Goal: Transaction & Acquisition: Purchase product/service

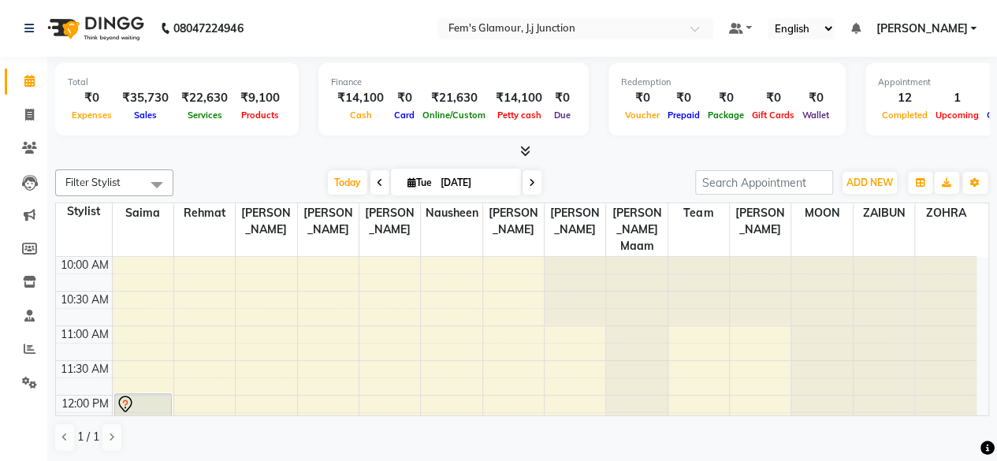
scroll to position [575, 0]
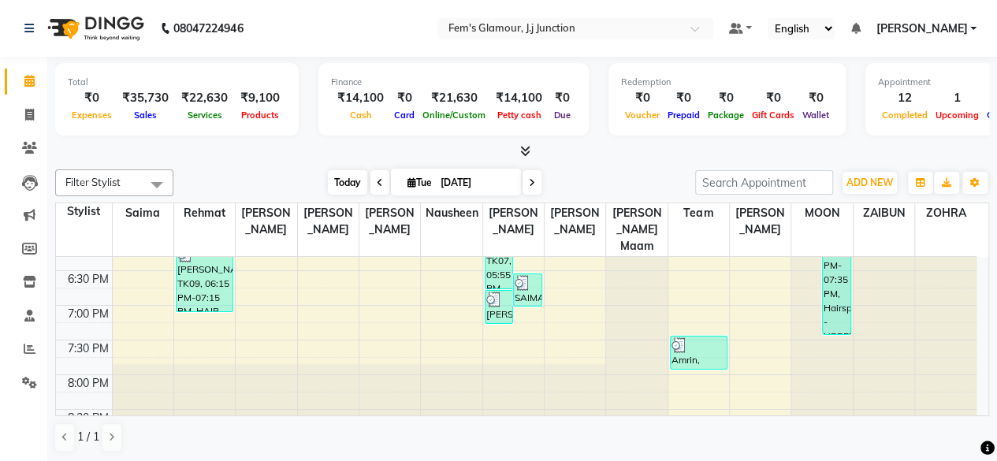
click at [341, 172] on span "Today" at bounding box center [347, 182] width 39 height 24
type input "[DATE]"
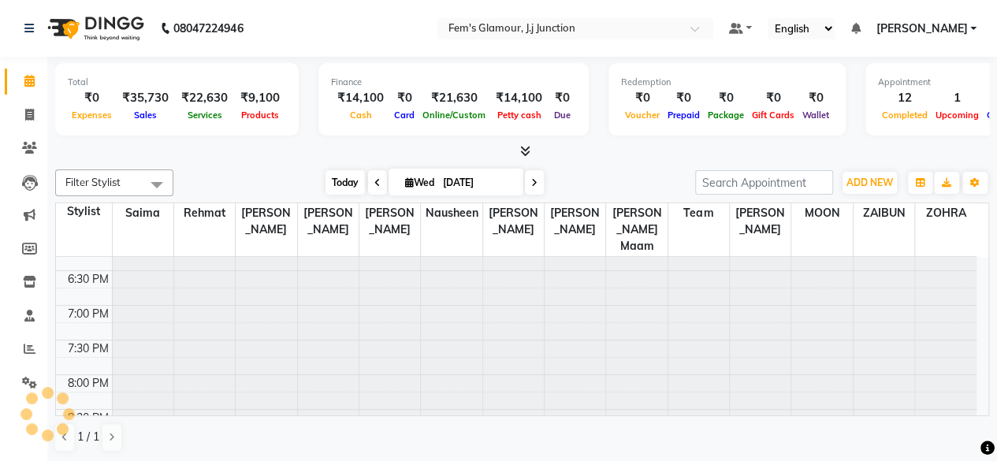
scroll to position [0, 0]
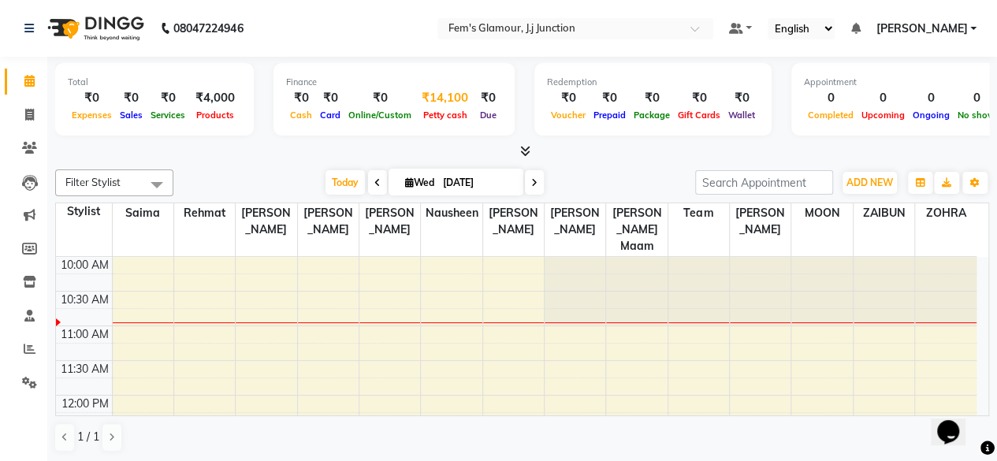
click at [446, 103] on div "₹14,100" at bounding box center [444, 98] width 59 height 18
select select "2940"
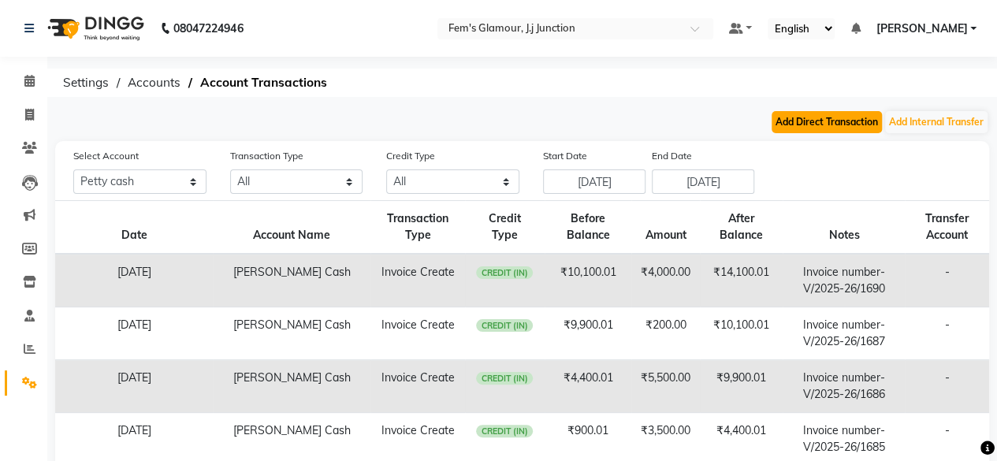
click at [818, 123] on button "Add Direct Transaction" at bounding box center [827, 122] width 110 height 22
select select "direct"
select select "2940"
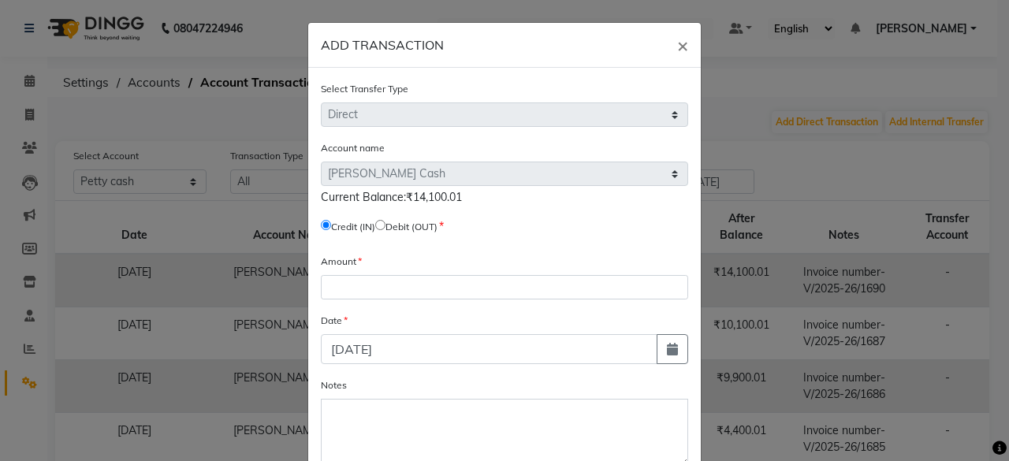
click at [385, 228] on input "radio" at bounding box center [380, 225] width 10 height 10
radio input "true"
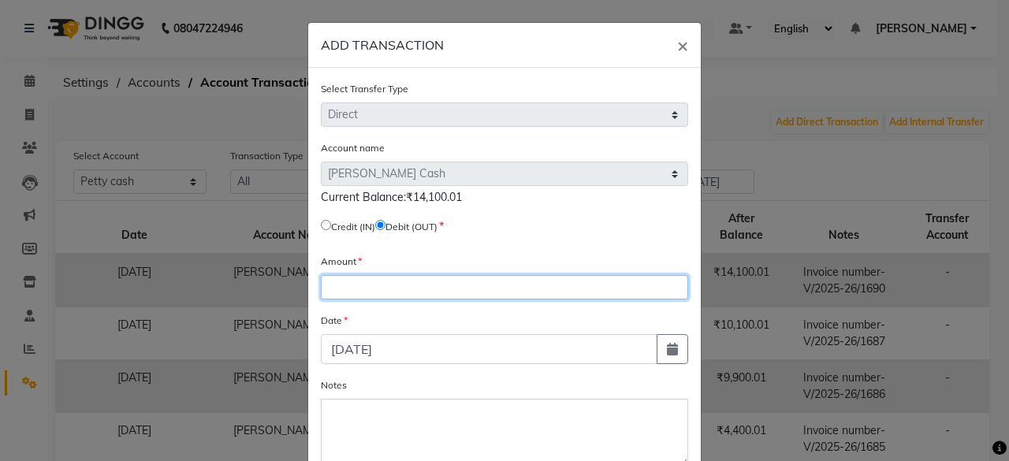
click at [387, 280] on input "number" at bounding box center [504, 287] width 367 height 24
type input "14100"
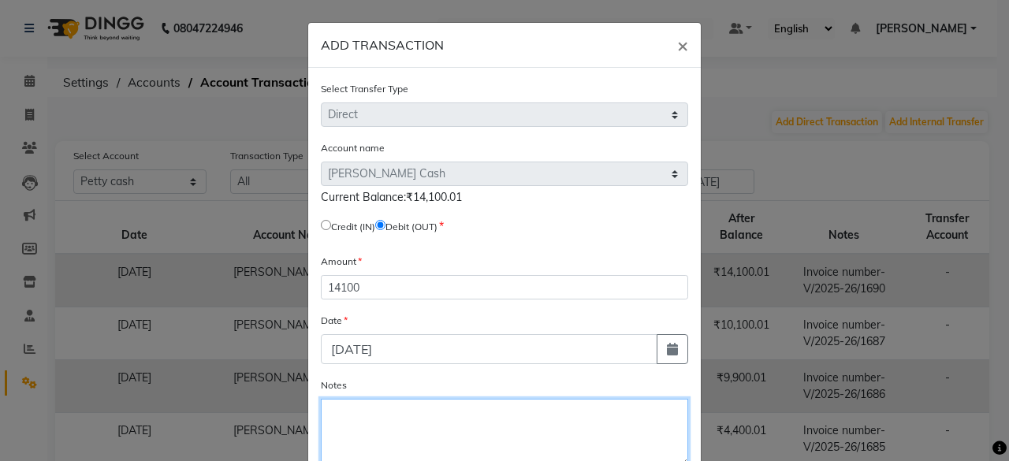
click at [372, 422] on textarea "Notes" at bounding box center [504, 433] width 367 height 68
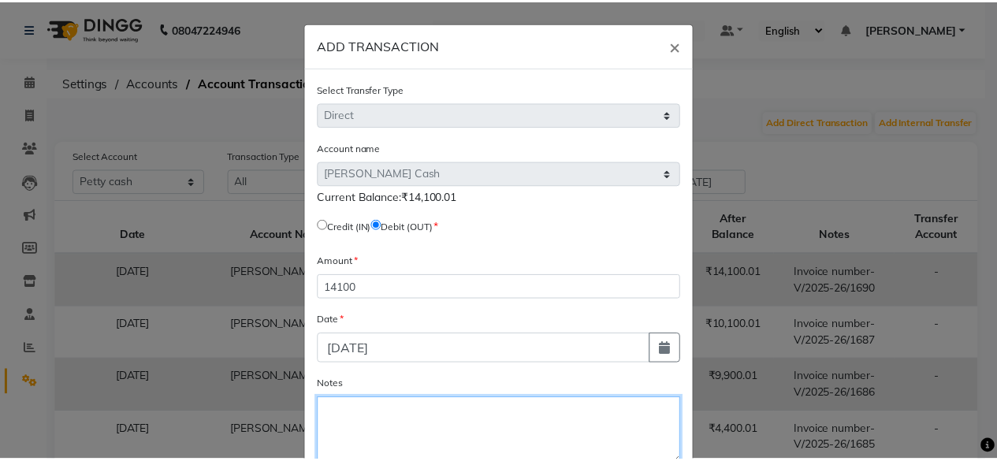
scroll to position [94, 0]
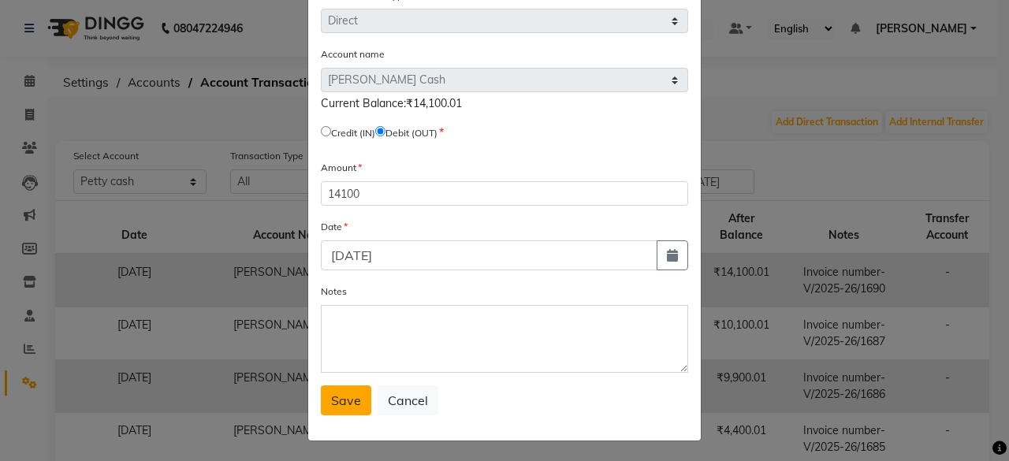
click at [342, 406] on span "Save" at bounding box center [346, 401] width 30 height 16
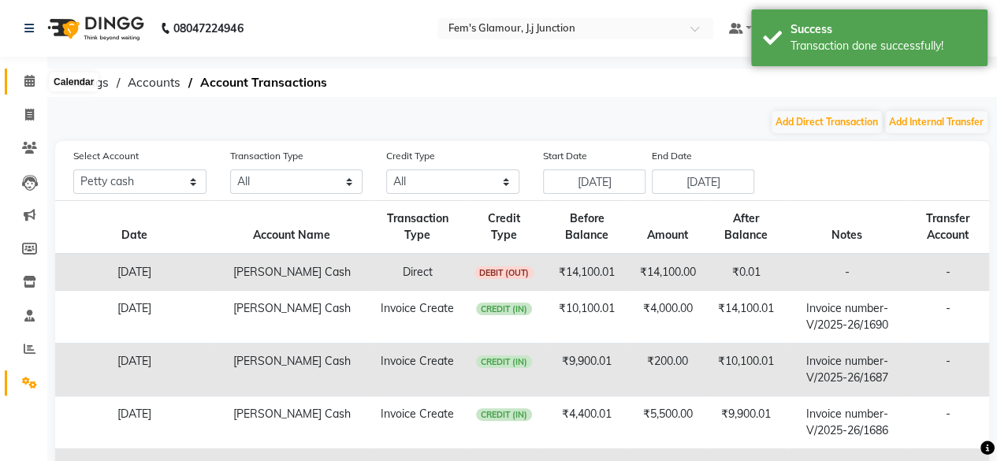
click at [30, 83] on icon at bounding box center [29, 81] width 10 height 12
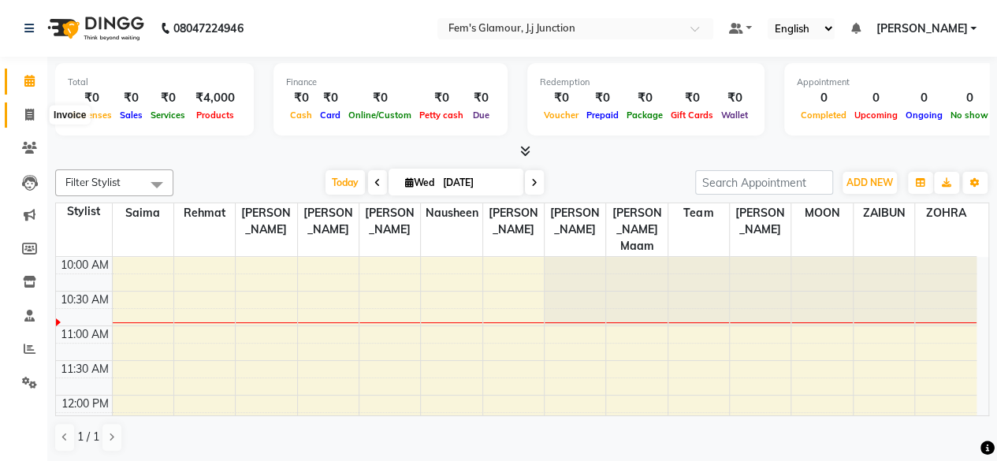
click at [32, 116] on icon at bounding box center [29, 115] width 9 height 12
select select "4132"
select select "service"
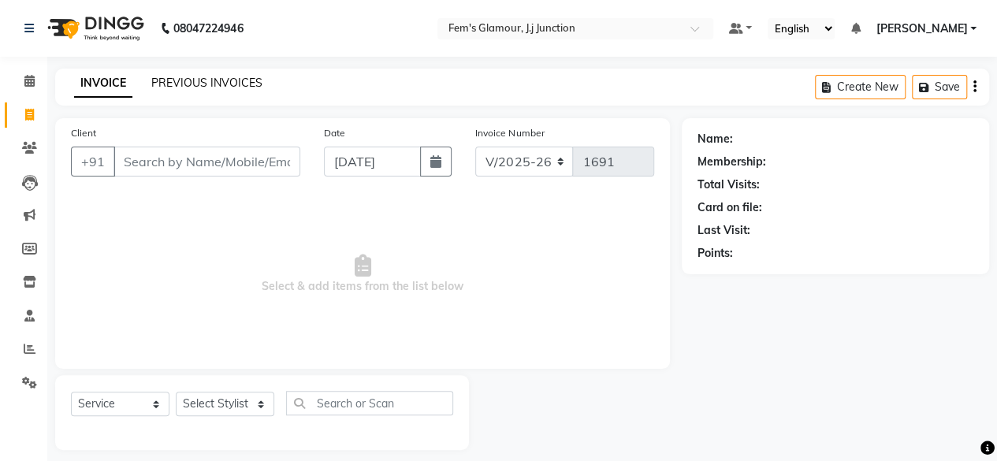
click at [196, 84] on link "PREVIOUS INVOICES" at bounding box center [206, 83] width 111 height 14
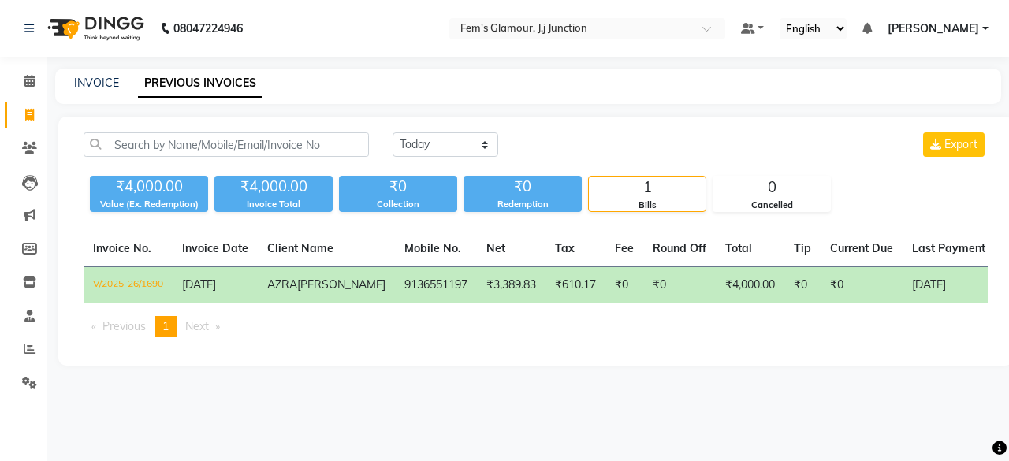
click at [477, 304] on td "₹3,389.83" at bounding box center [511, 285] width 69 height 37
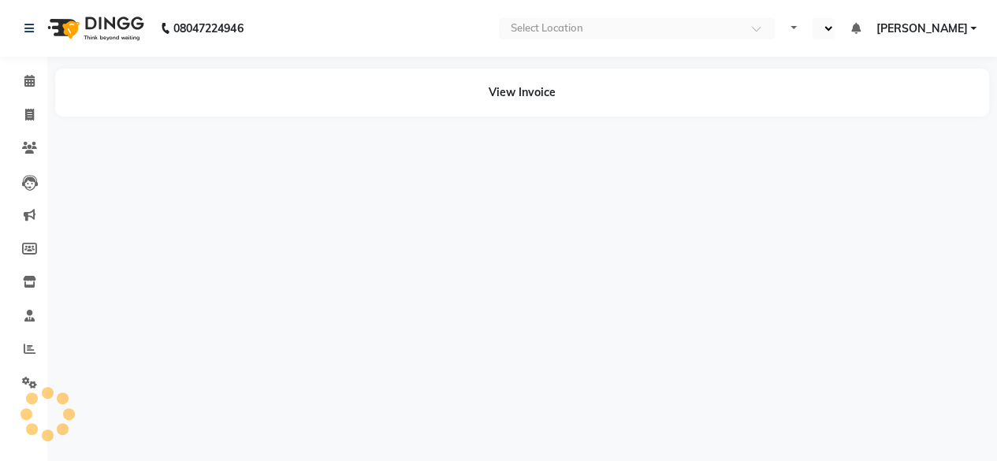
select select "en"
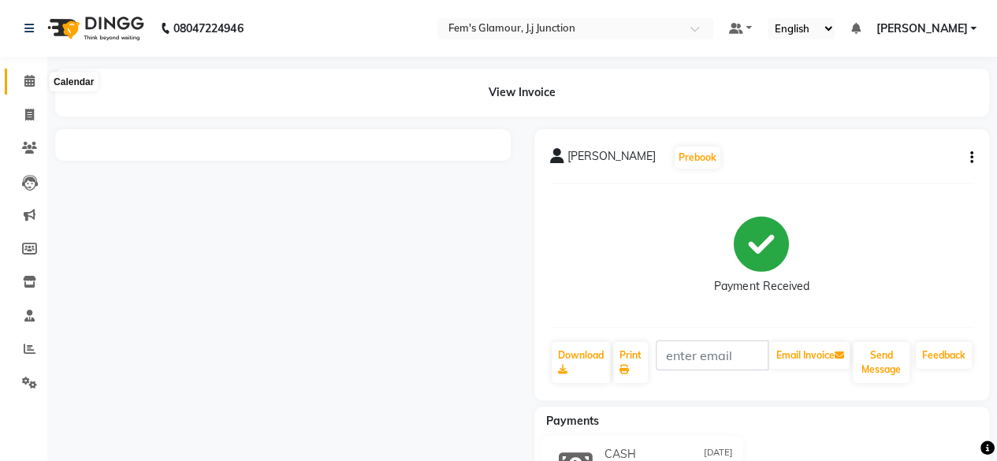
click at [29, 81] on icon at bounding box center [29, 81] width 10 height 12
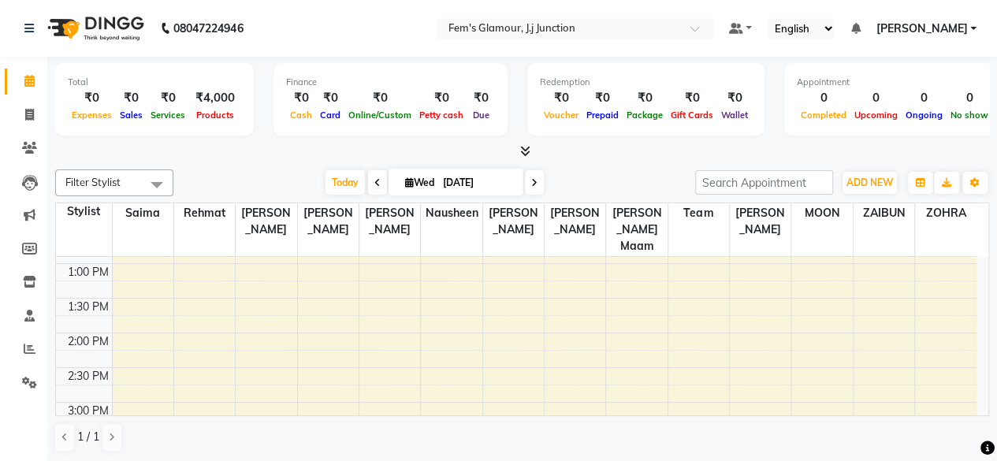
scroll to position [210, 0]
click at [675, 163] on div "Filter Stylist Select All fatima maam Imran Qureshi Lara Meraj maam MOON Nagma …" at bounding box center [522, 311] width 934 height 296
click at [674, 159] on div at bounding box center [522, 151] width 934 height 17
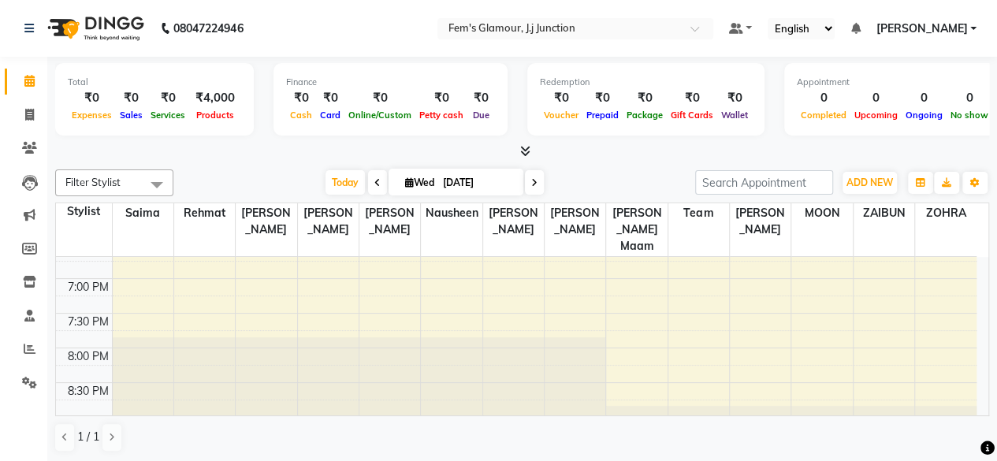
scroll to position [603, 0]
click at [334, 180] on span "Today" at bounding box center [345, 182] width 39 height 24
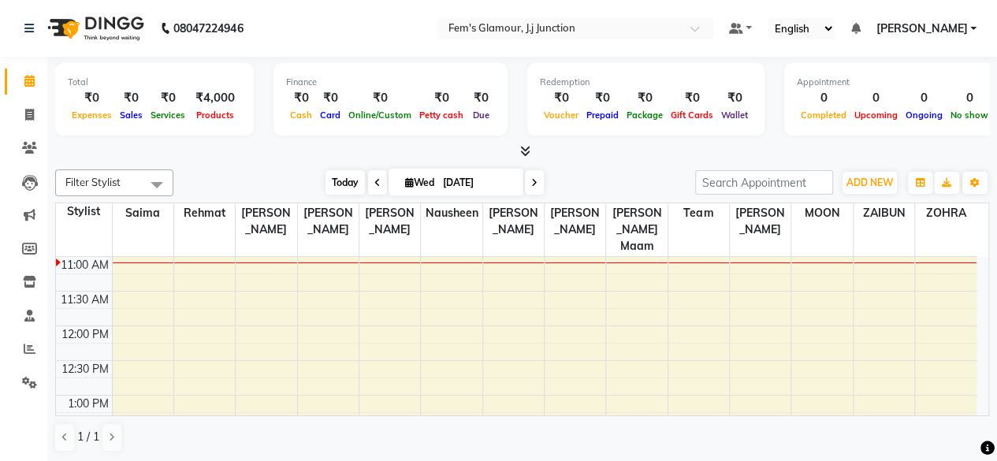
click at [338, 178] on span "Today" at bounding box center [345, 182] width 39 height 24
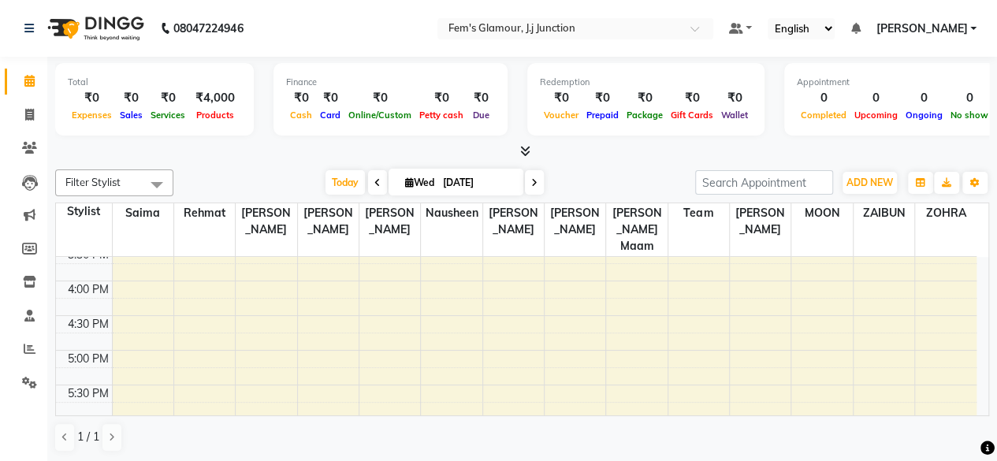
scroll to position [396, 0]
click at [166, 357] on div "10:00 AM 10:30 AM 11:00 AM 11:30 AM 12:00 PM 12:30 PM 1:00 PM 1:30 PM 2:00 PM 2…" at bounding box center [516, 277] width 921 height 832
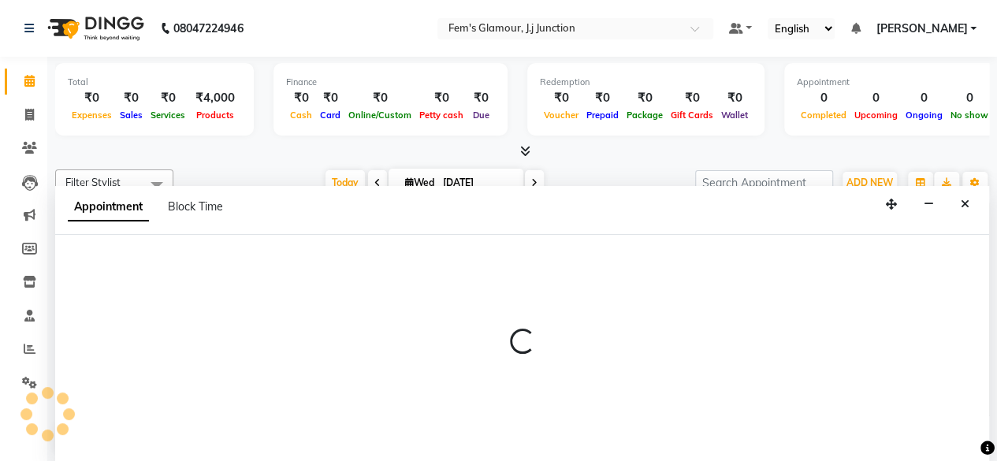
scroll to position [0, 0]
select select "21523"
select select "1050"
select select "tentative"
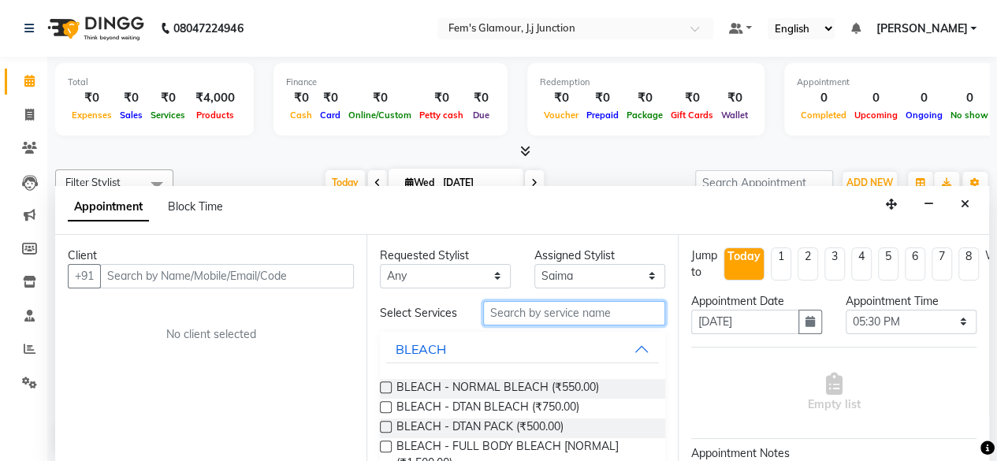
click at [501, 318] on input "text" at bounding box center [574, 313] width 182 height 24
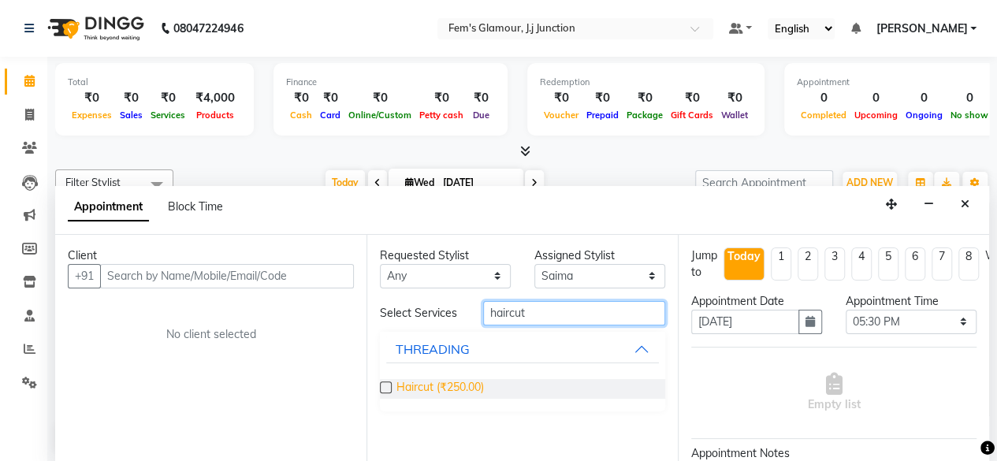
type input "haircut"
click at [412, 387] on span "Haircut (₹250.00)" at bounding box center [441, 389] width 88 height 20
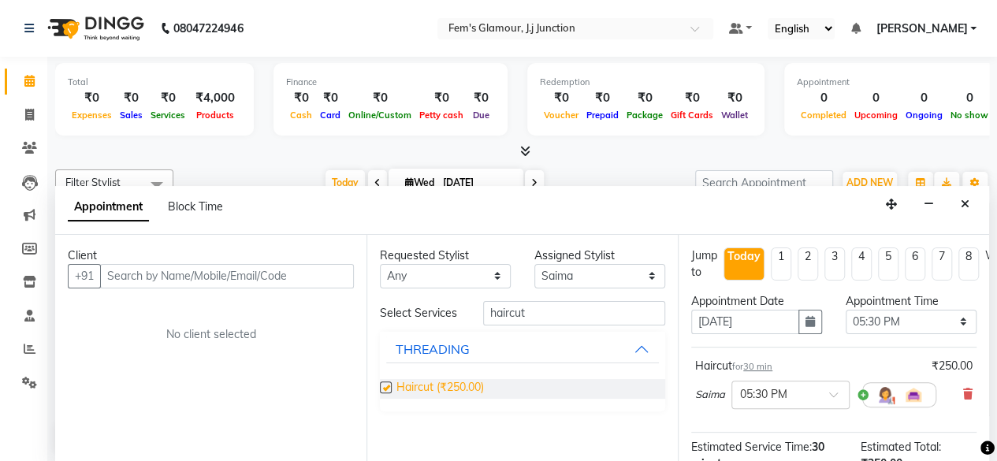
checkbox input "false"
click at [907, 328] on select "Select 11:00 AM 11:15 AM 11:30 AM 11:45 AM 12:00 PM 12:15 PM 12:30 PM 12:45 PM …" at bounding box center [911, 322] width 131 height 24
select select "1080"
click at [846, 310] on select "Select 11:00 AM 11:15 AM 11:30 AM 11:45 AM 12:00 PM 12:15 PM 12:30 PM 12:45 PM …" at bounding box center [911, 322] width 131 height 24
click at [390, 385] on label at bounding box center [386, 388] width 12 height 12
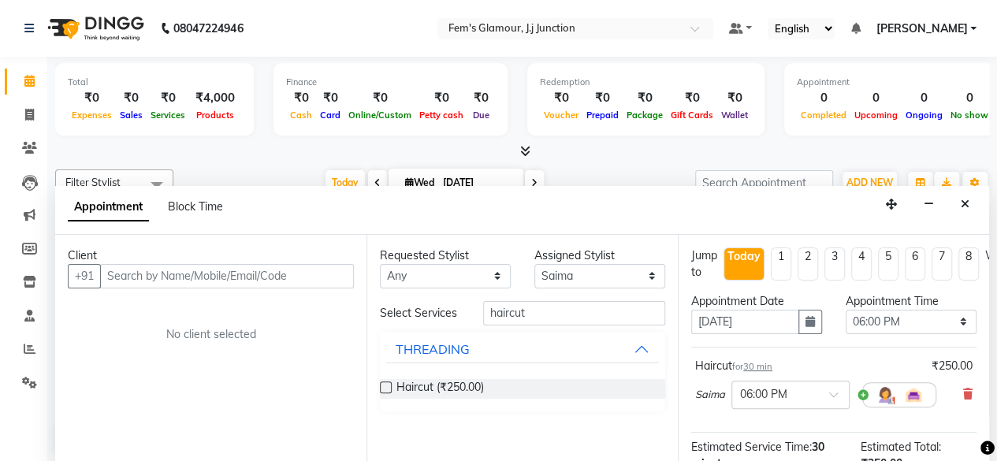
click at [390, 385] on input "checkbox" at bounding box center [385, 389] width 10 height 10
checkbox input "false"
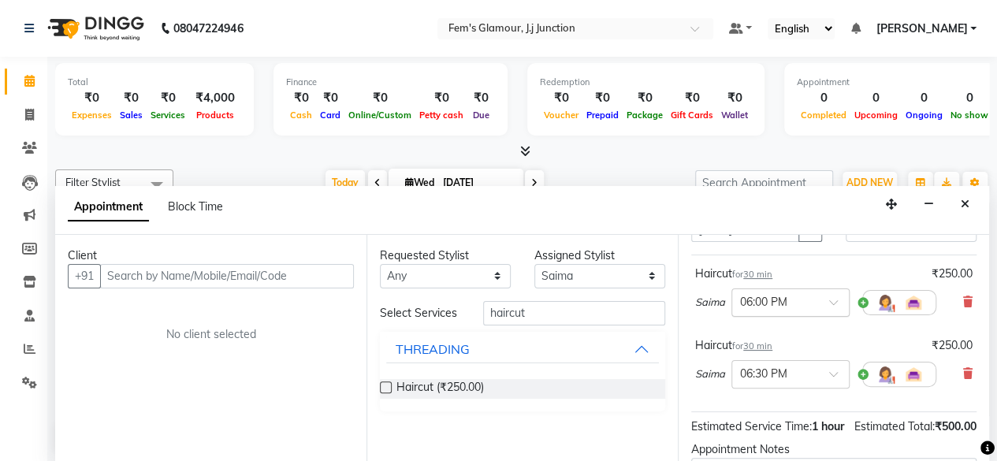
scroll to position [97, 0]
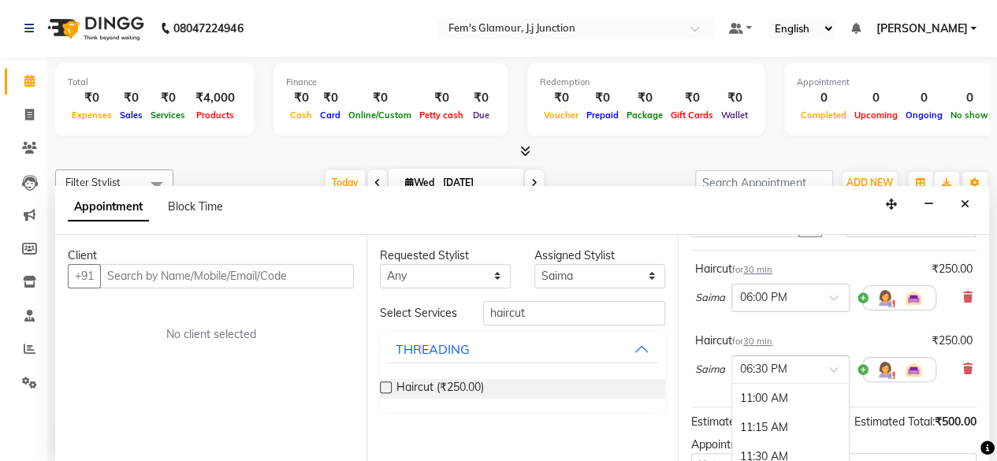
click at [773, 367] on input "text" at bounding box center [774, 368] width 69 height 17
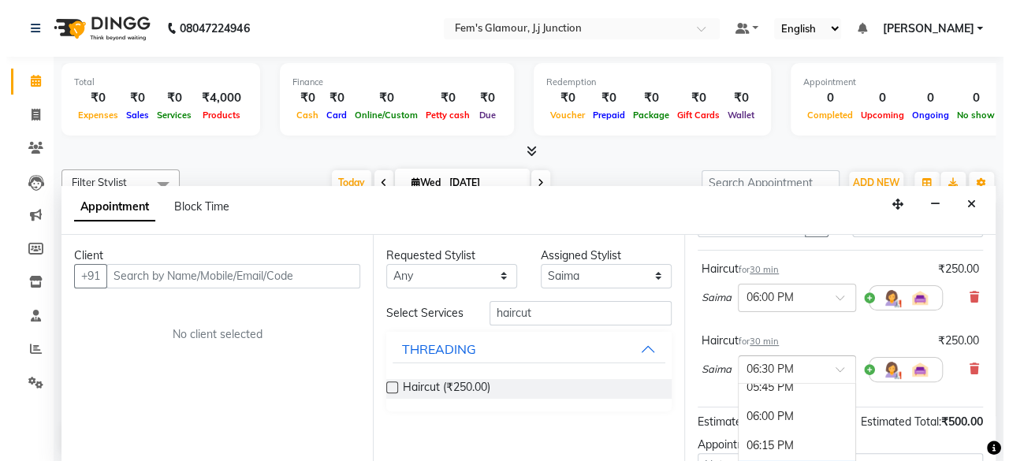
scroll to position [800, 0]
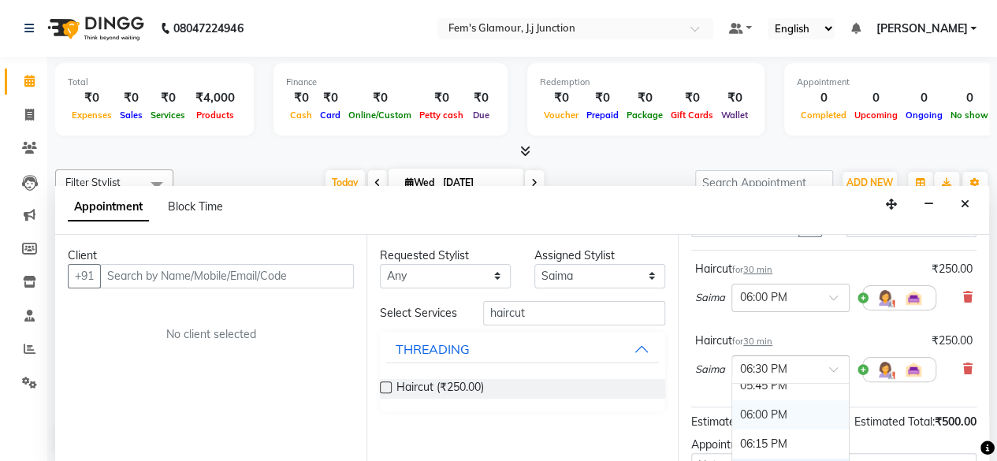
click at [769, 405] on div "06:00 PM" at bounding box center [790, 414] width 117 height 29
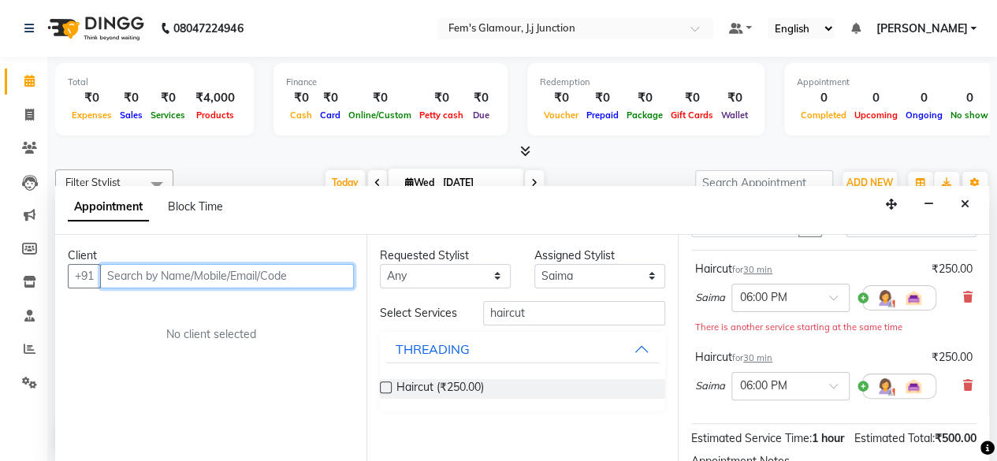
click at [226, 278] on input "text" at bounding box center [227, 276] width 254 height 24
type input "8657867260"
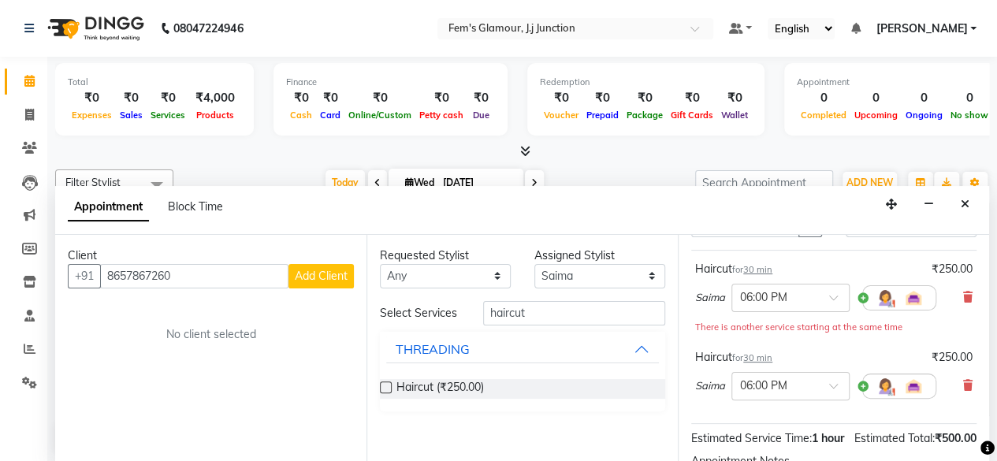
click at [330, 270] on span "Add Client" at bounding box center [321, 276] width 53 height 14
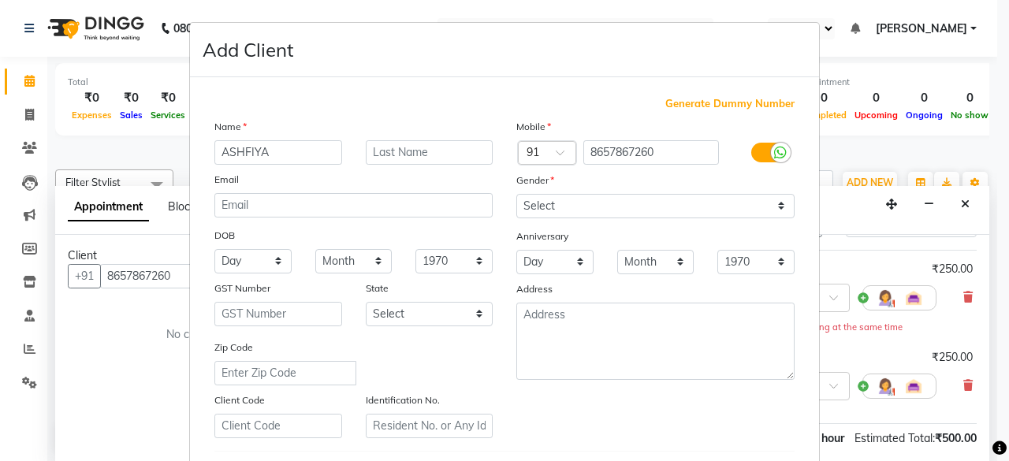
type input "ASHFIYA"
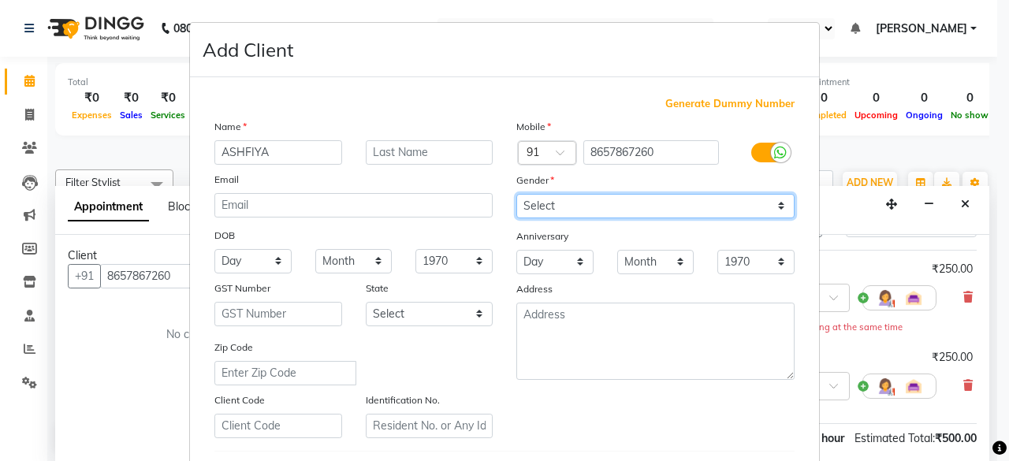
drag, startPoint x: 615, startPoint y: 207, endPoint x: 560, endPoint y: 267, distance: 81.5
click at [560, 267] on div "Mobile Country Code × 91 8657867260 Gender Select Male Female Other Prefer Not …" at bounding box center [656, 278] width 302 height 320
select select "female"
click at [516, 194] on select "Select Male Female Other Prefer Not To Say" at bounding box center [655, 206] width 278 height 24
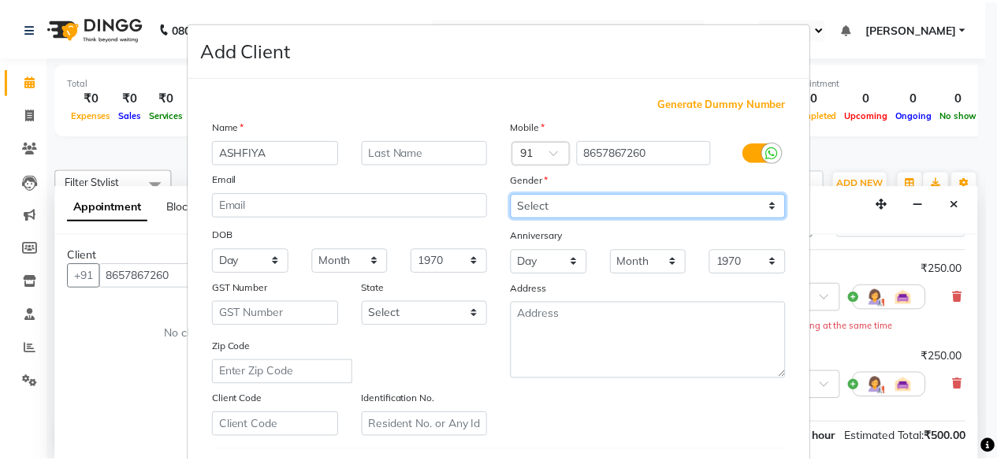
scroll to position [263, 0]
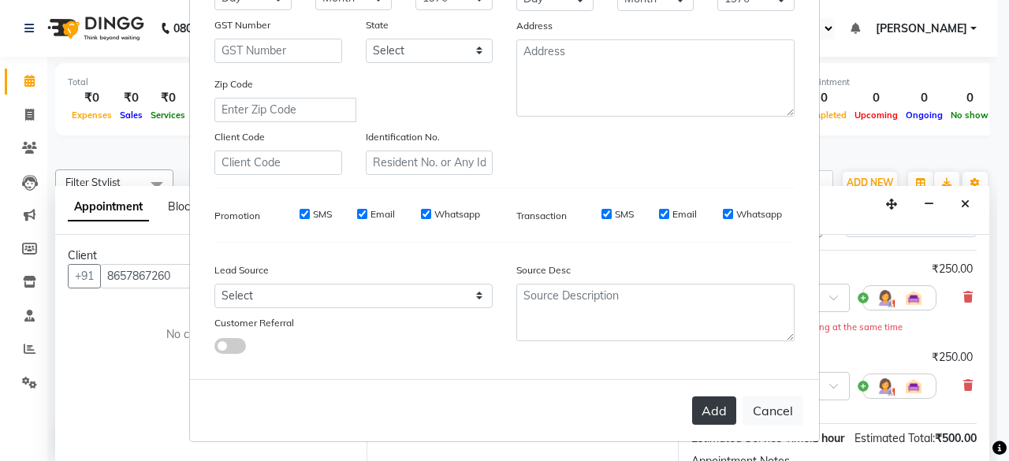
click at [700, 403] on button "Add" at bounding box center [714, 411] width 44 height 28
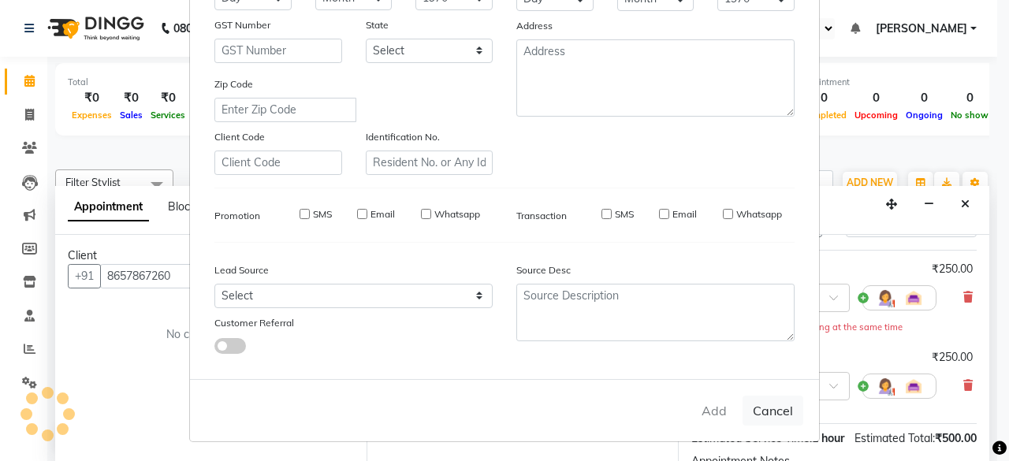
select select
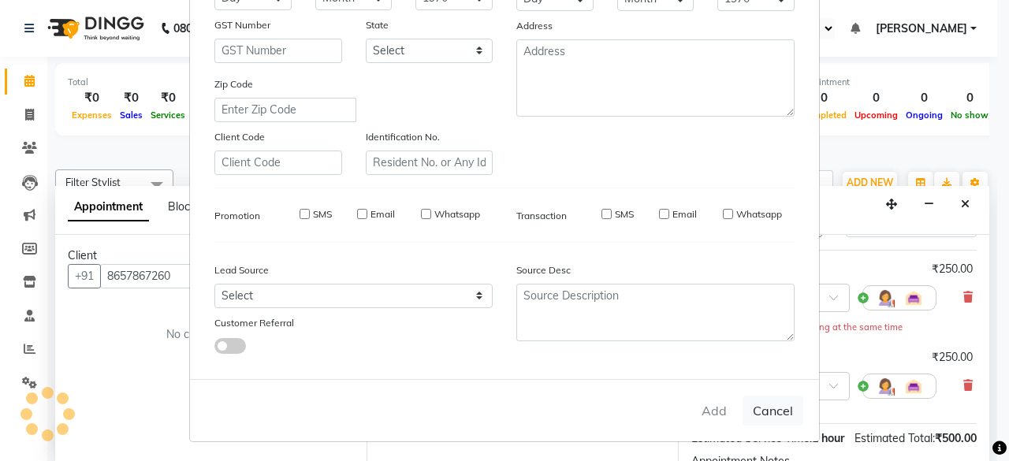
select select
checkbox input "false"
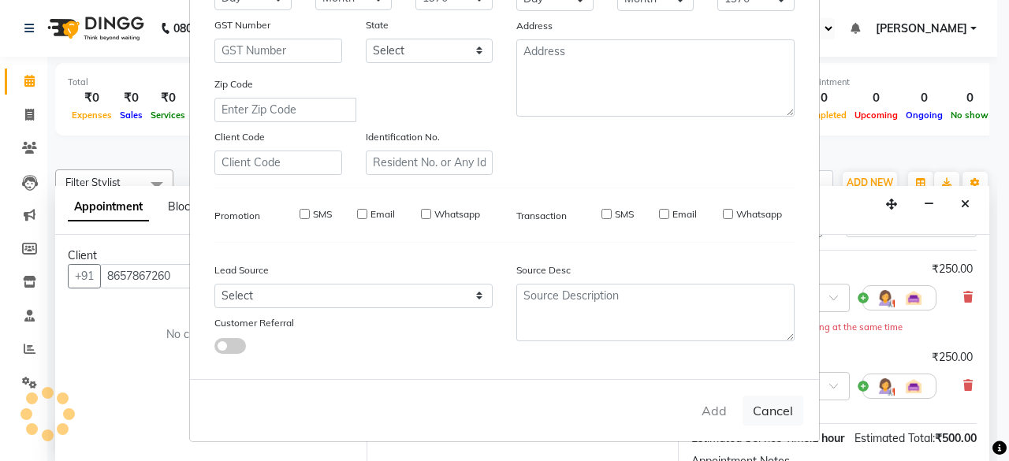
checkbox input "false"
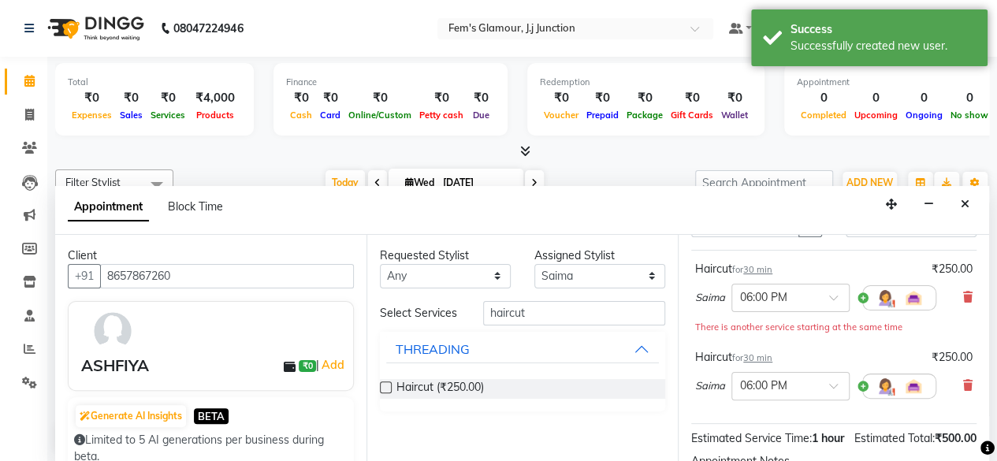
scroll to position [303, 0]
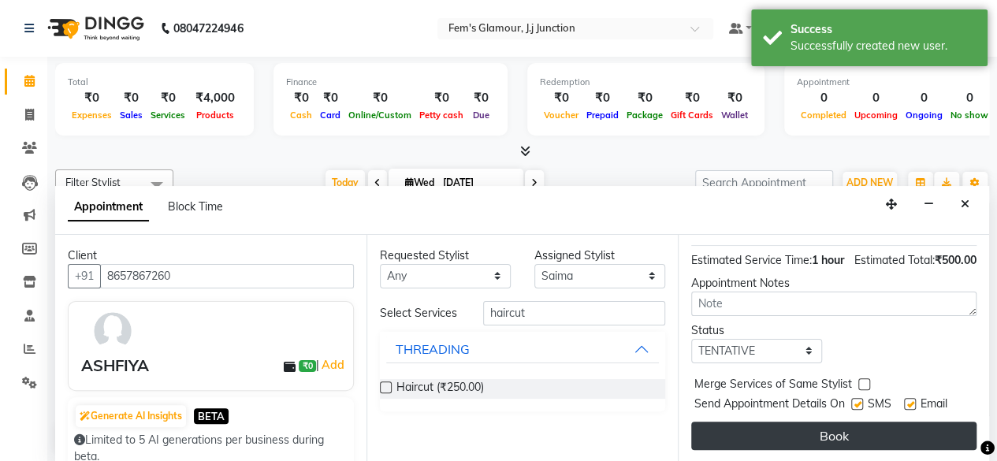
click at [706, 428] on button "Book" at bounding box center [833, 436] width 285 height 28
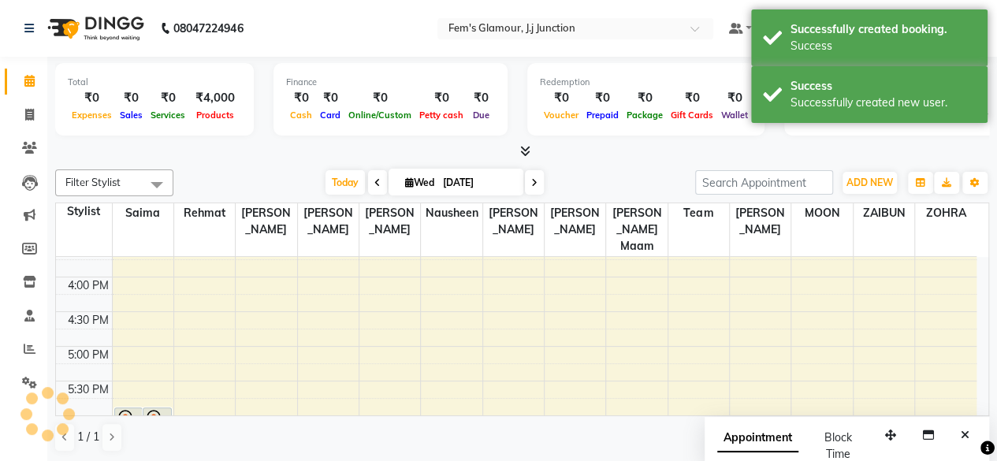
scroll to position [0, 0]
click at [344, 177] on span "Today" at bounding box center [345, 182] width 39 height 24
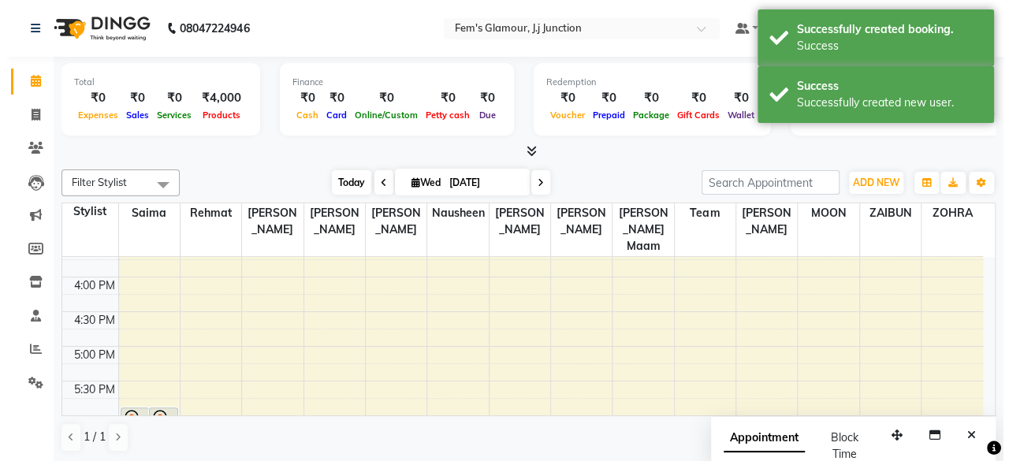
scroll to position [69, 0]
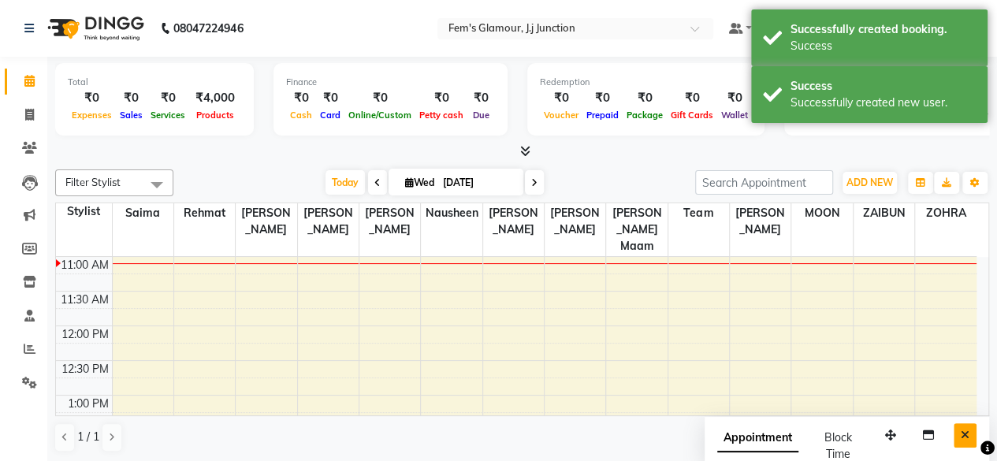
click at [966, 438] on icon "Close" at bounding box center [965, 435] width 9 height 11
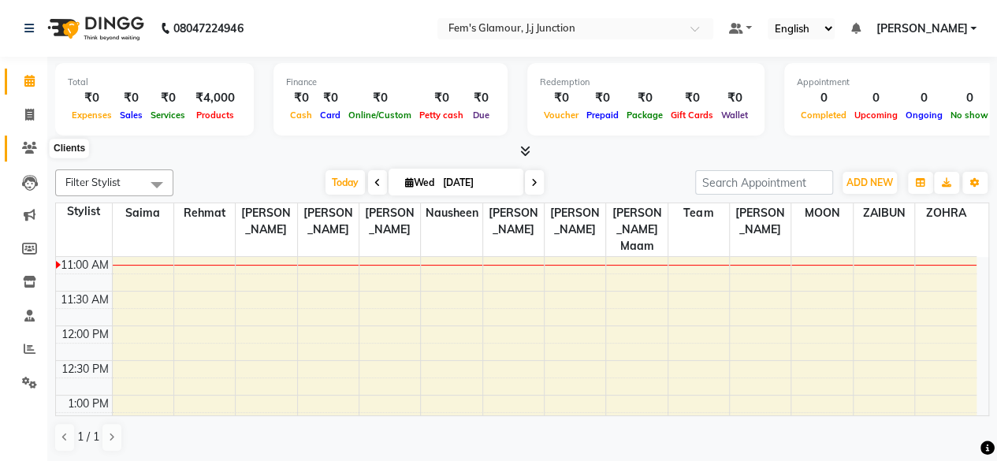
click at [24, 143] on icon at bounding box center [29, 148] width 15 height 12
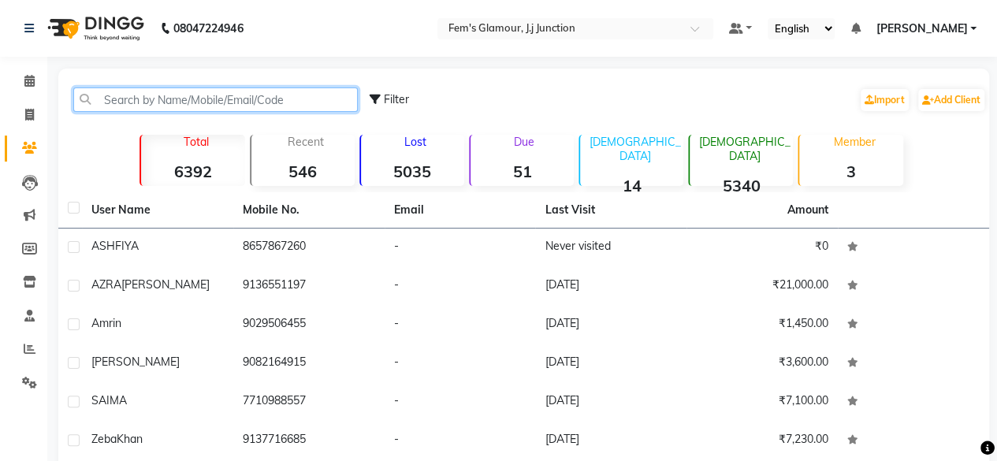
click at [178, 102] on input "text" at bounding box center [215, 100] width 285 height 24
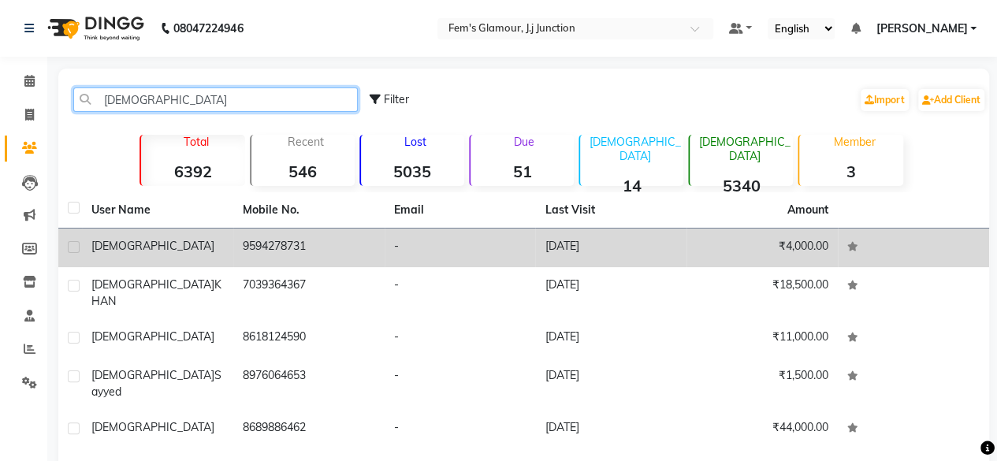
type input "SAFIYA"
click at [464, 233] on td "-" at bounding box center [460, 248] width 151 height 39
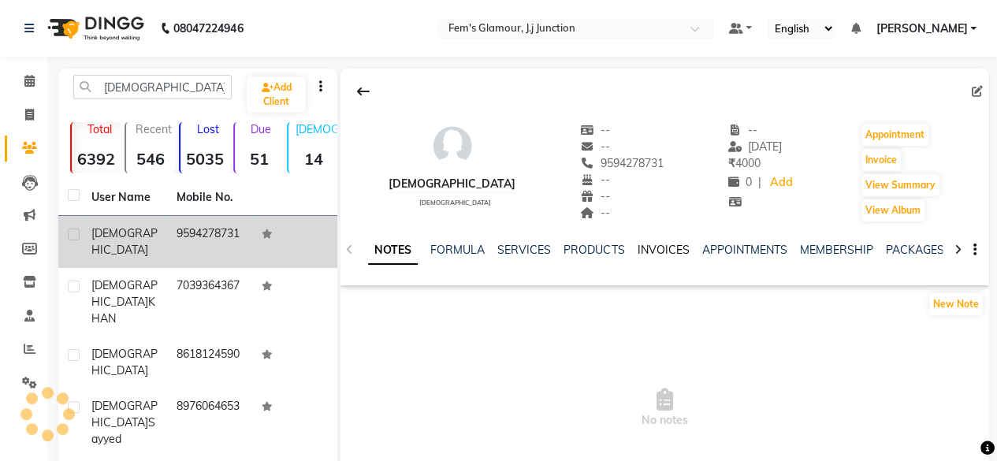
click at [659, 248] on link "INVOICES" at bounding box center [663, 250] width 52 height 14
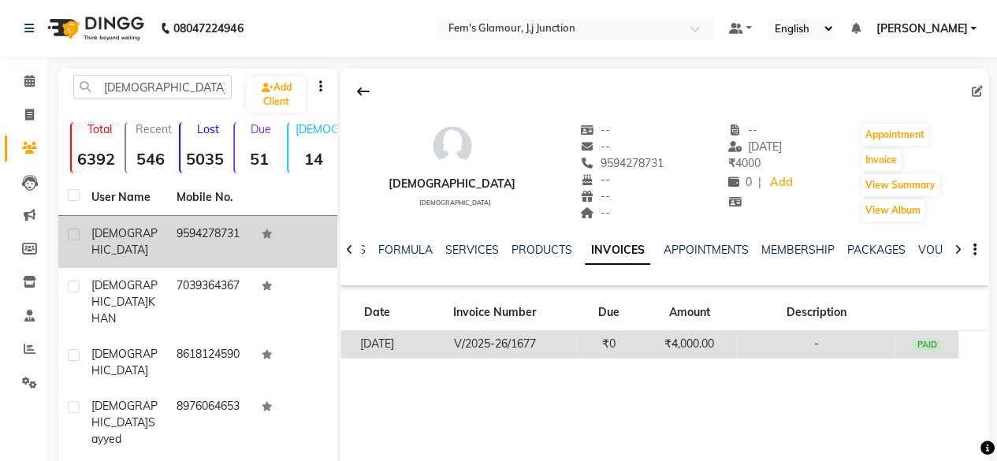
click at [680, 349] on td "₹4,000.00" at bounding box center [689, 345] width 96 height 28
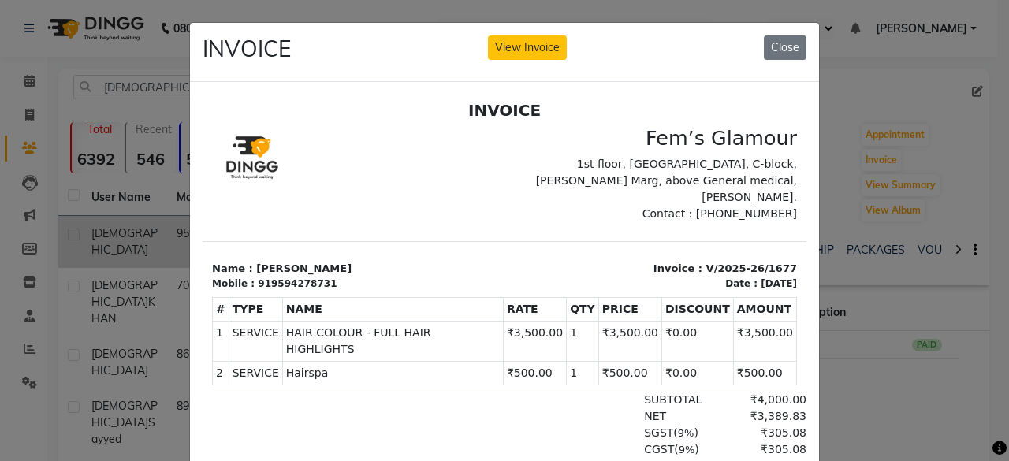
click at [825, 228] on ngb-modal-window "INVOICE View Invoice Close" at bounding box center [504, 230] width 1009 height 461
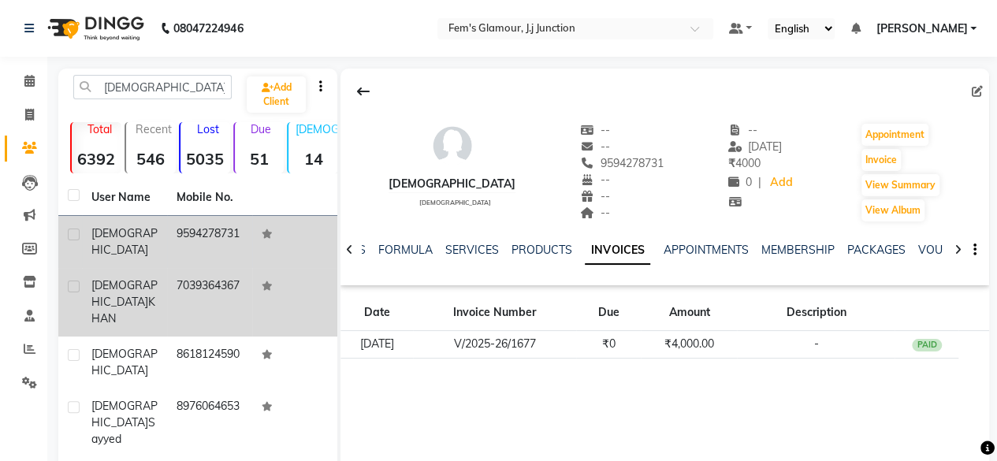
click at [167, 296] on td "7039364367" at bounding box center [209, 302] width 85 height 69
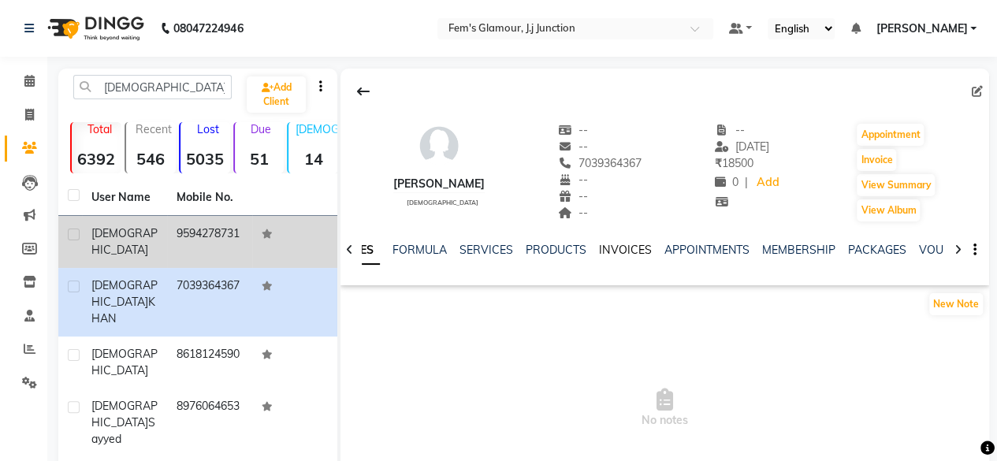
click at [620, 248] on link "INVOICES" at bounding box center [625, 250] width 52 height 14
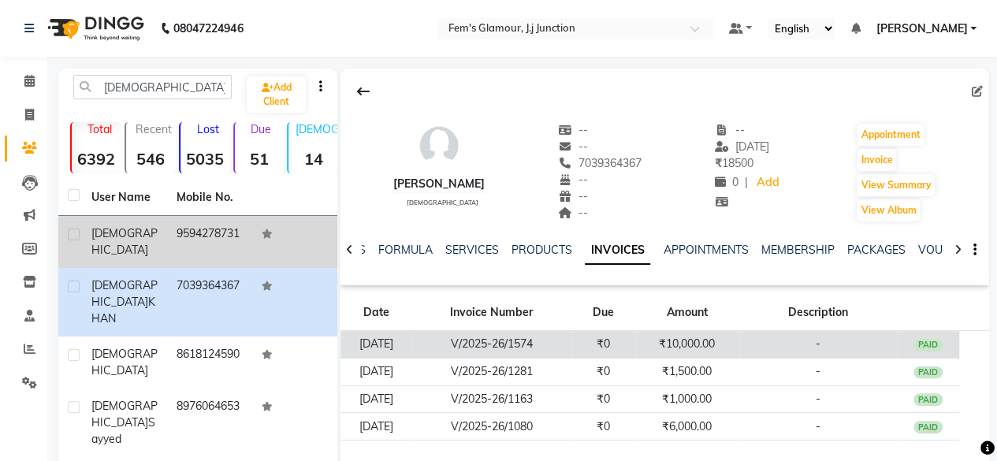
click at [665, 348] on td "₹10,000.00" at bounding box center [687, 345] width 104 height 28
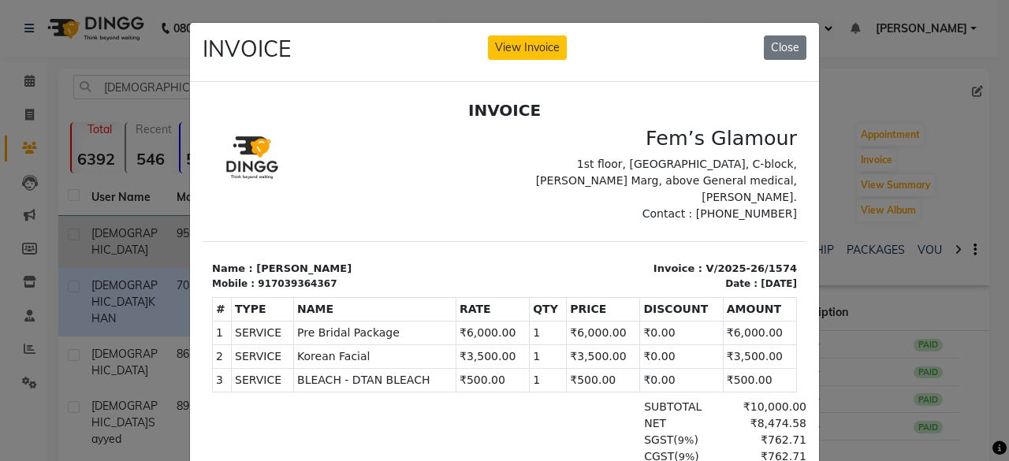
click at [833, 215] on ngb-modal-window "INVOICE View Invoice Close" at bounding box center [504, 230] width 1009 height 461
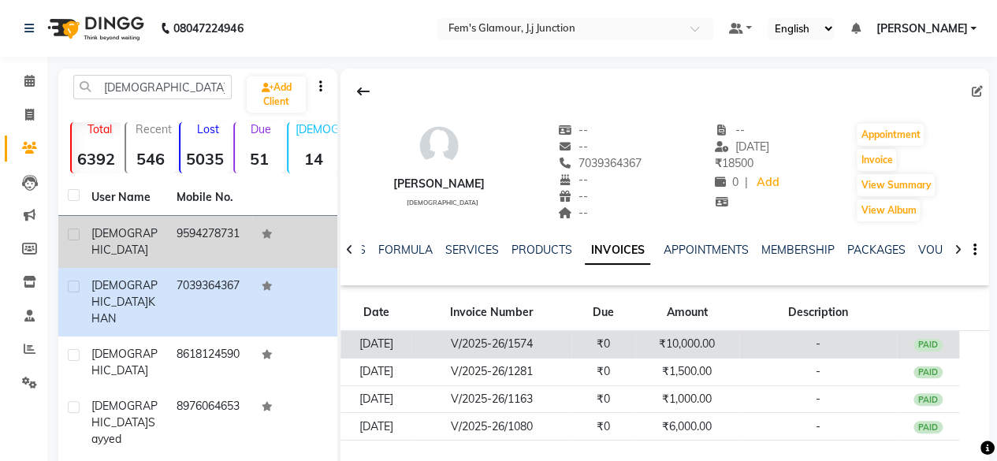
click at [664, 352] on td "₹10,000.00" at bounding box center [687, 345] width 104 height 28
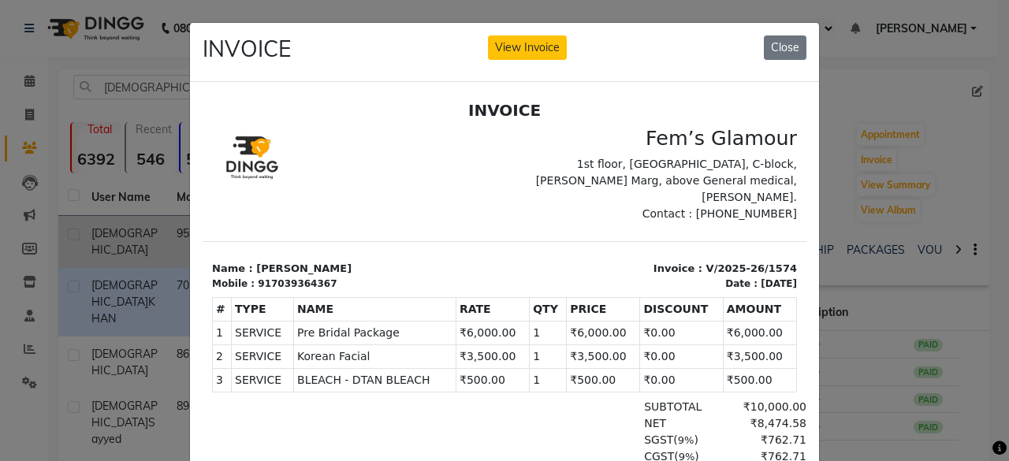
click at [853, 190] on ngb-modal-window "INVOICE View Invoice Close" at bounding box center [504, 230] width 1009 height 461
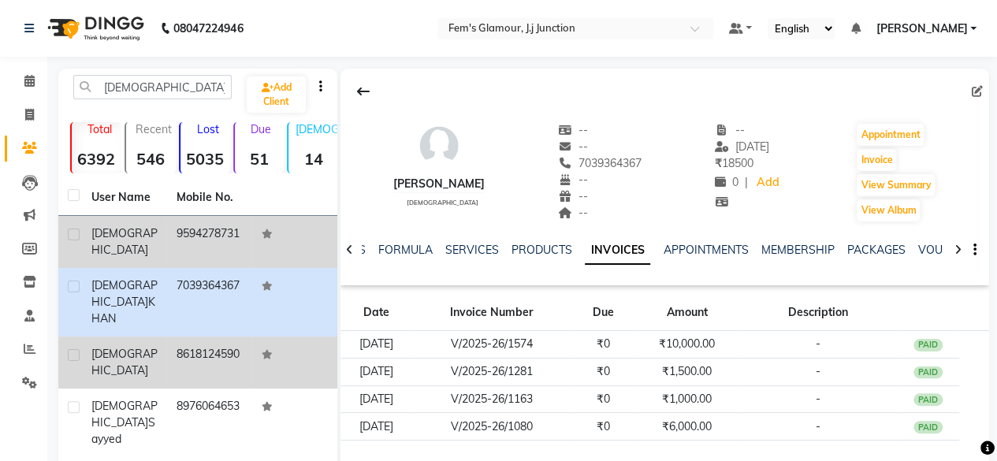
click at [225, 348] on td "8618124590" at bounding box center [209, 363] width 85 height 52
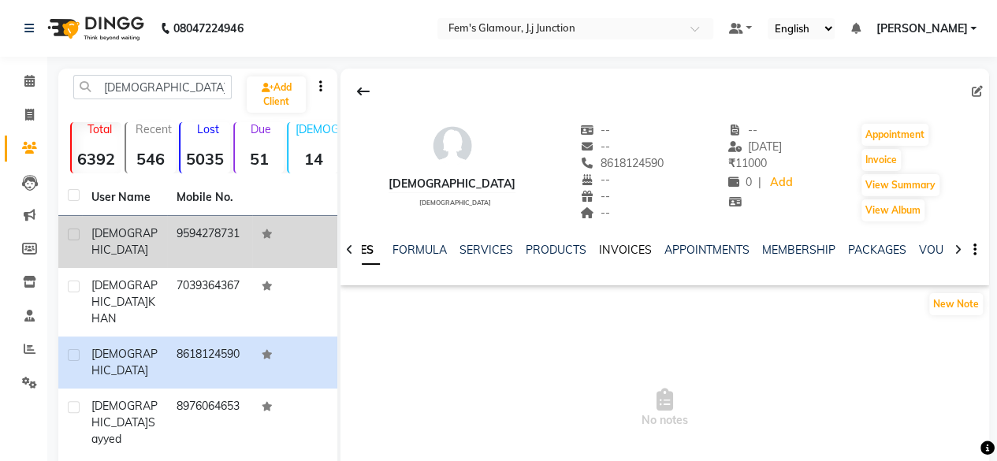
click at [626, 253] on link "INVOICES" at bounding box center [625, 250] width 52 height 14
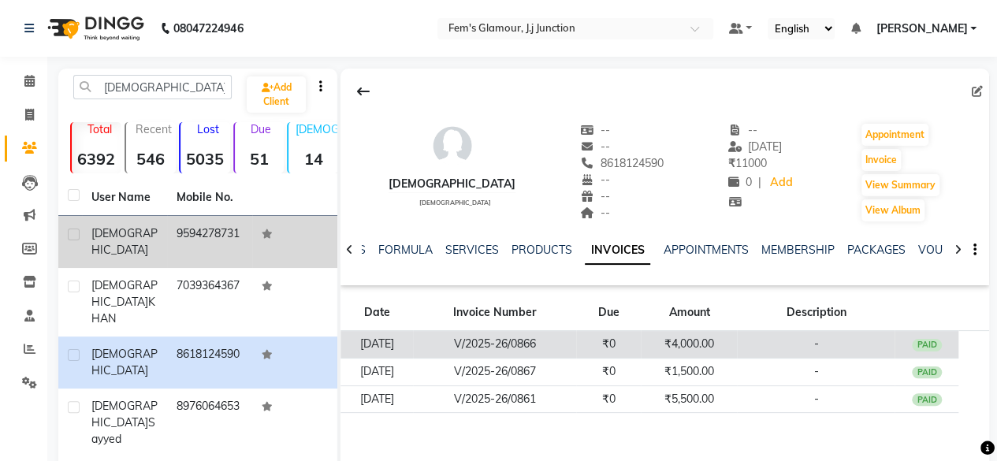
click at [665, 341] on td "₹4,000.00" at bounding box center [689, 345] width 96 height 28
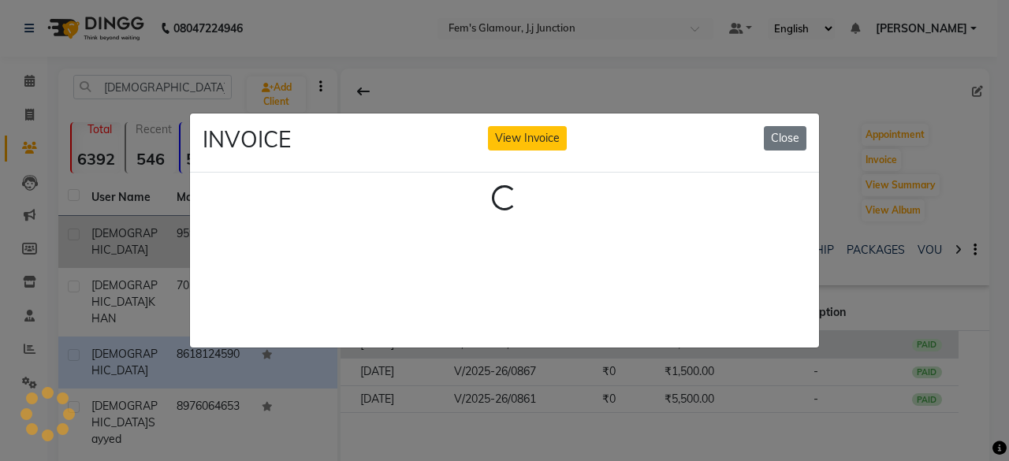
click at [665, 341] on ngb-modal-window "INVOICE View Invoice Close Loading..." at bounding box center [504, 230] width 1009 height 461
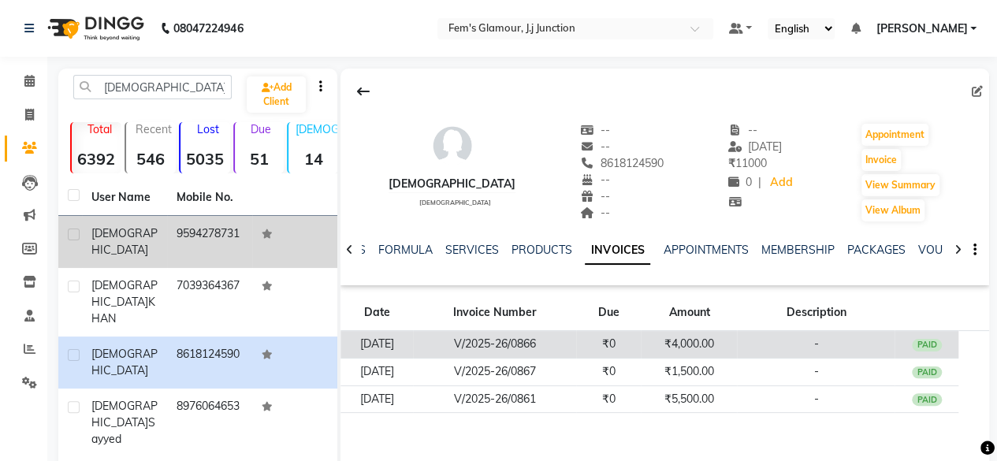
click at [665, 341] on td "₹4,000.00" at bounding box center [689, 345] width 96 height 28
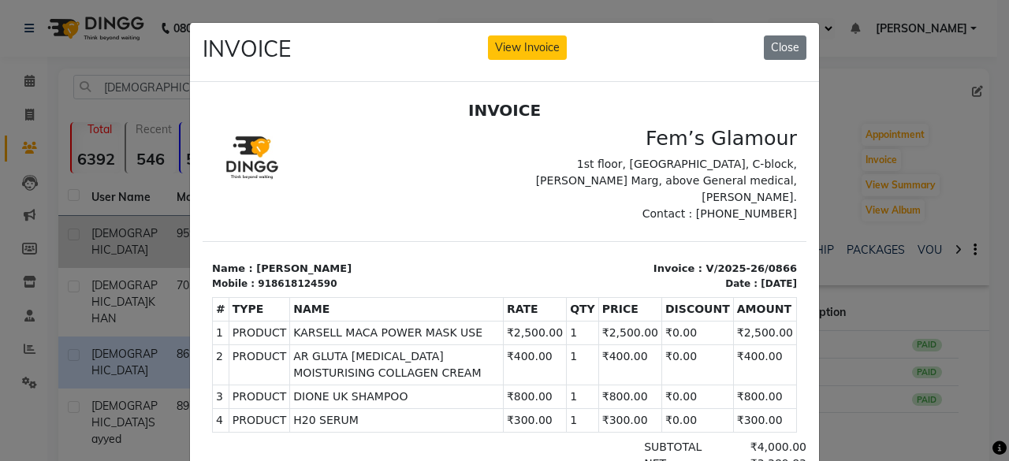
click at [836, 285] on ngb-modal-window "INVOICE View Invoice Close" at bounding box center [504, 230] width 1009 height 461
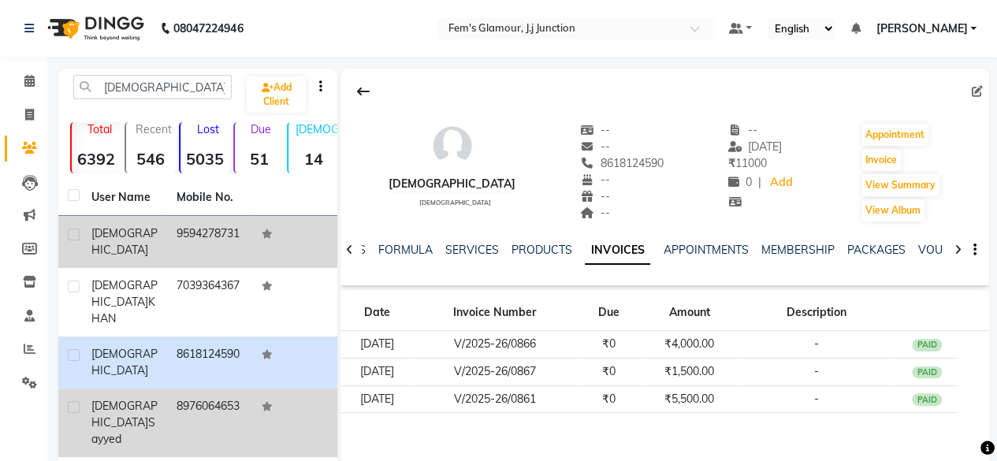
scroll to position [45, 0]
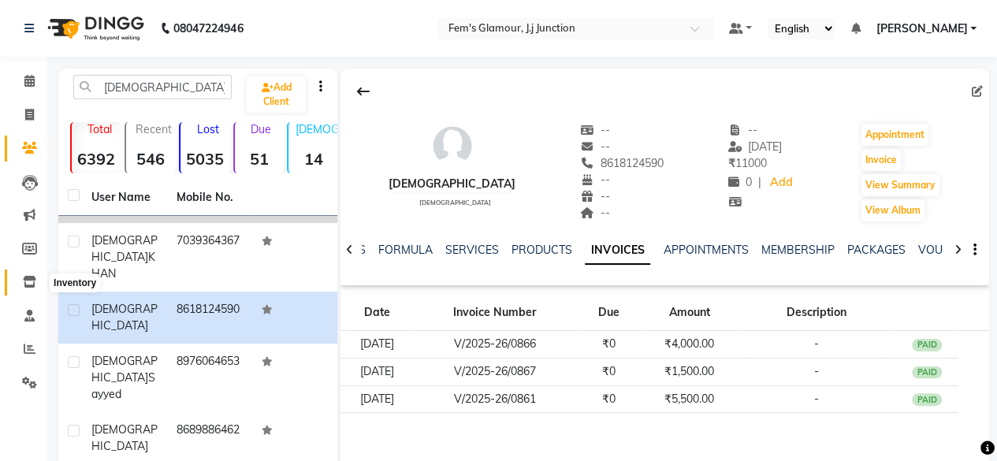
click at [24, 278] on icon at bounding box center [29, 282] width 13 height 12
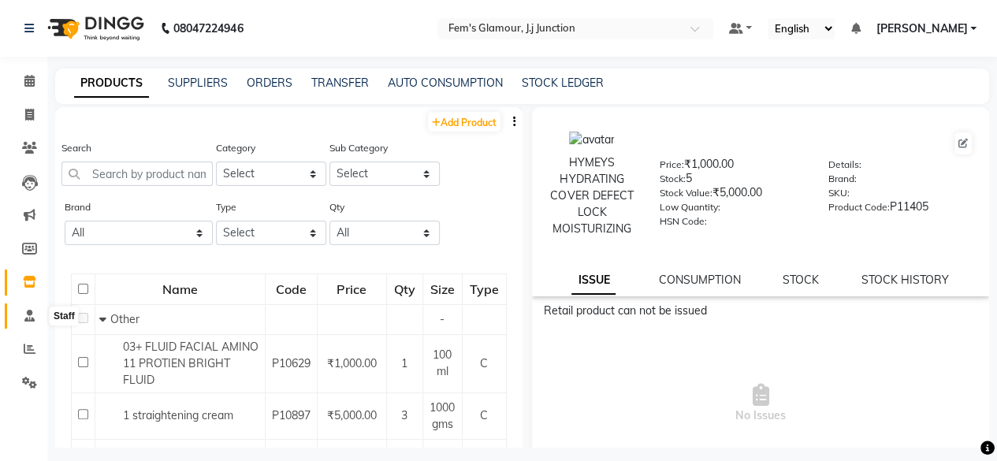
click at [29, 319] on icon at bounding box center [29, 316] width 10 height 12
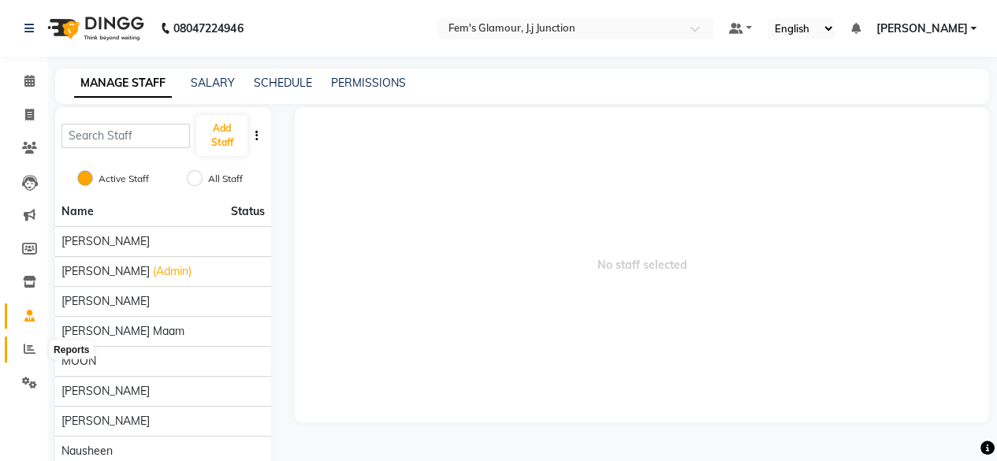
click at [30, 356] on span at bounding box center [30, 350] width 28 height 18
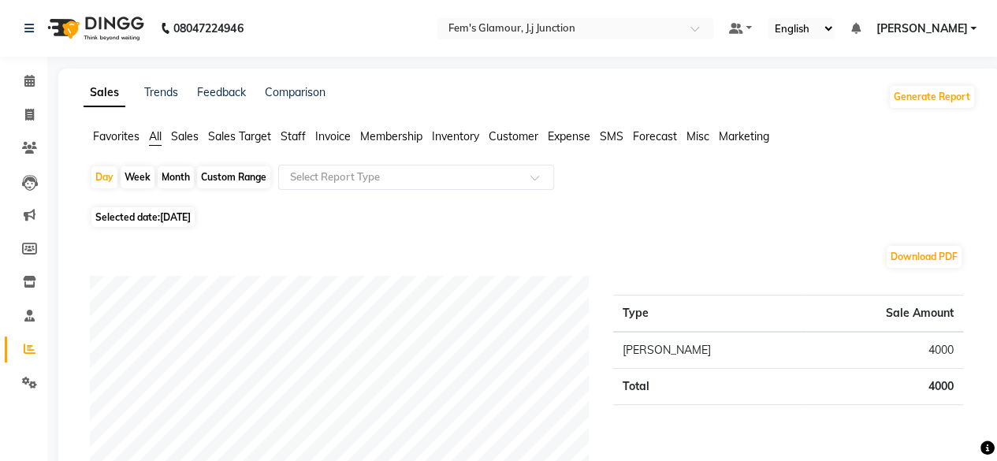
click at [248, 177] on div "Custom Range" at bounding box center [233, 177] width 73 height 22
select select "9"
select select "2025"
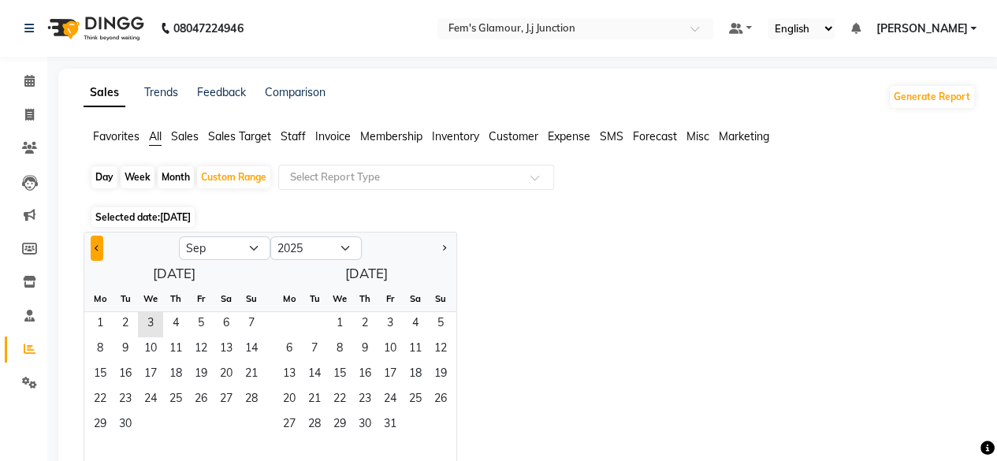
click at [93, 236] on button "Previous month" at bounding box center [97, 248] width 13 height 25
select select "8"
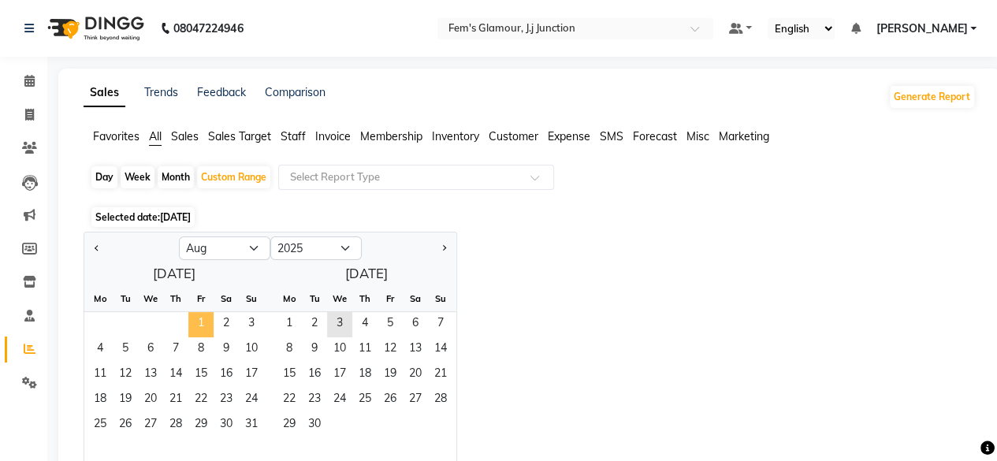
click at [197, 315] on span "1" at bounding box center [200, 324] width 25 height 25
click at [255, 423] on span "31" at bounding box center [251, 425] width 25 height 25
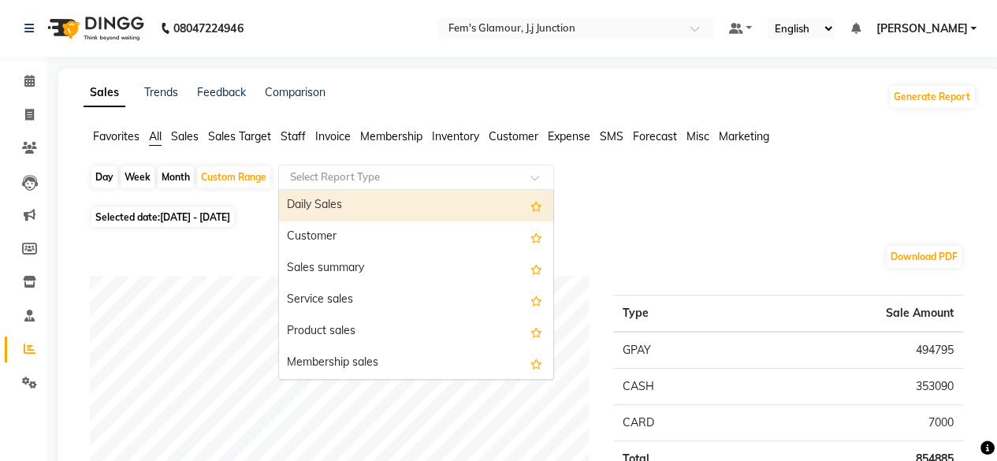
click at [321, 181] on input "text" at bounding box center [400, 177] width 227 height 16
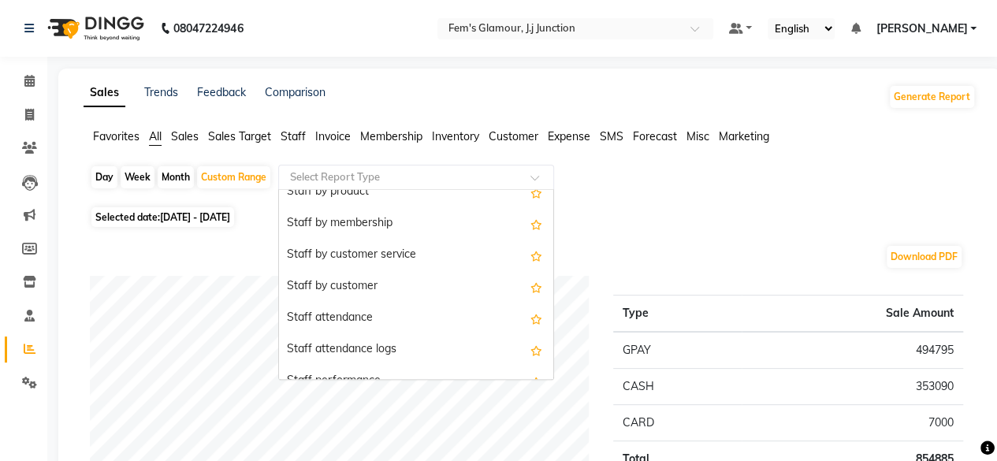
scroll to position [635, 0]
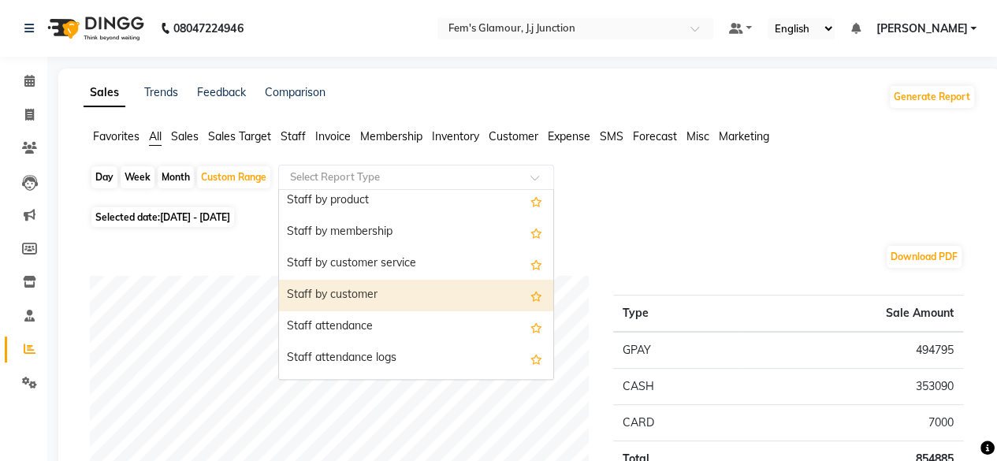
click at [343, 305] on div "Staff by customer" at bounding box center [416, 296] width 274 height 32
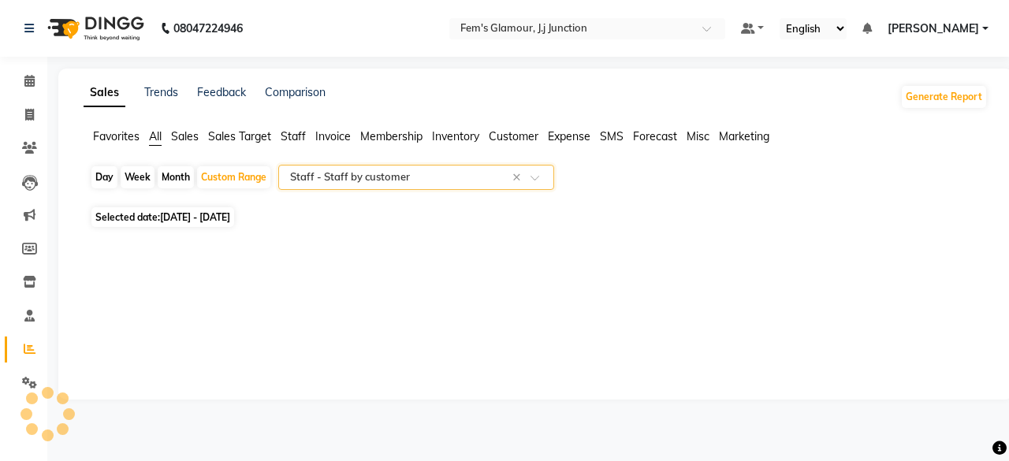
select select "full_report"
select select "pdf"
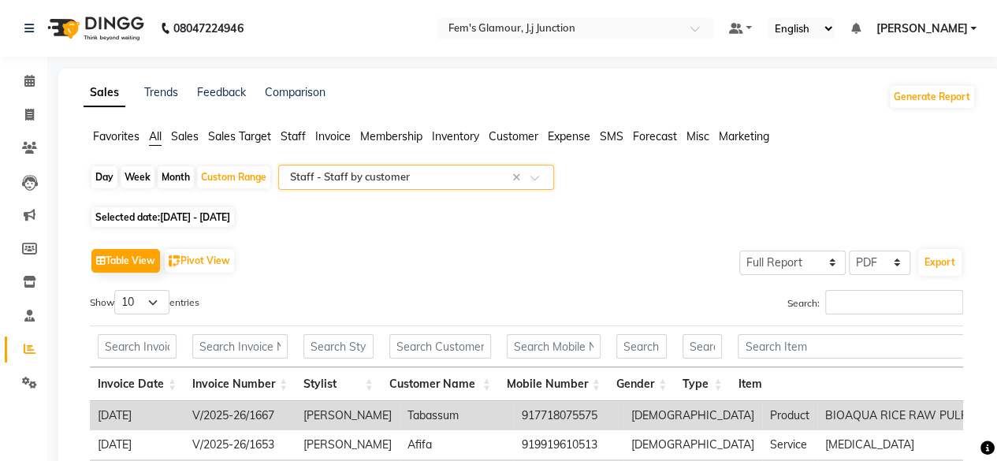
scroll to position [66, 0]
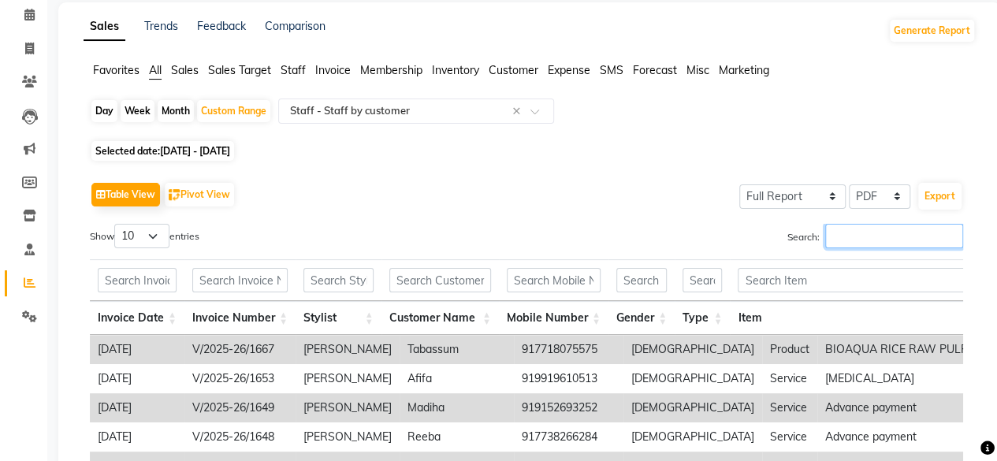
click at [852, 237] on input "Search:" at bounding box center [894, 236] width 138 height 24
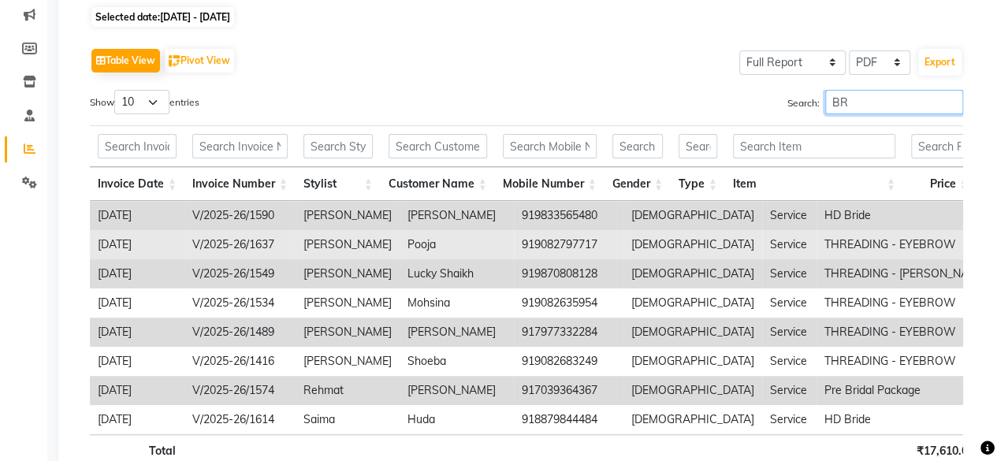
scroll to position [0, 0]
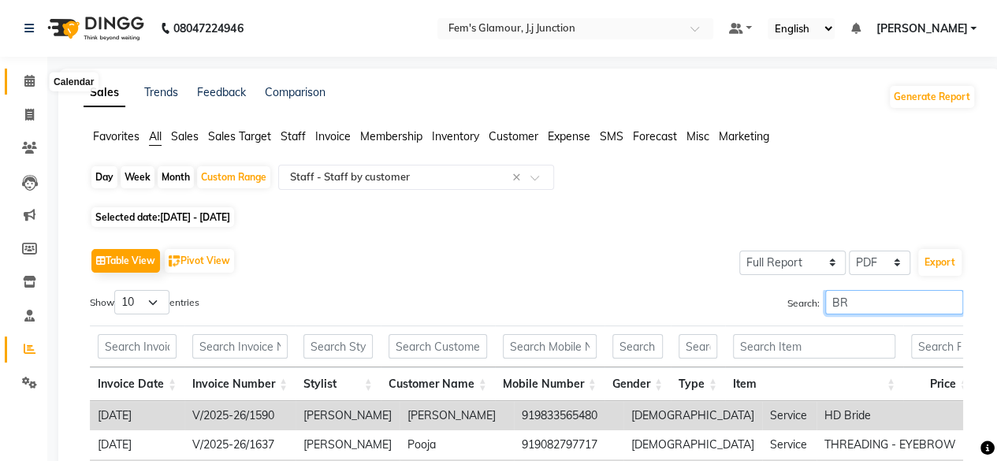
type input "BR"
click at [35, 79] on span at bounding box center [30, 82] width 28 height 18
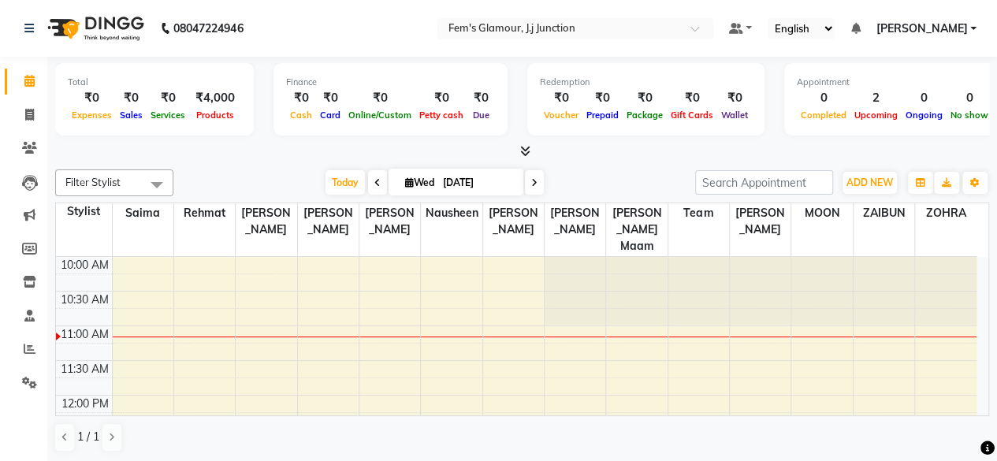
click at [661, 174] on div "[DATE] [DATE]" at bounding box center [434, 183] width 506 height 24
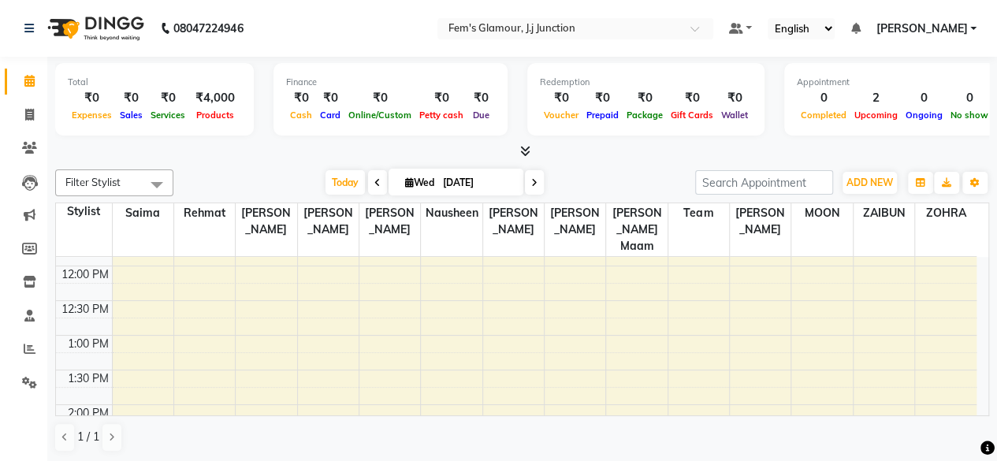
scroll to position [130, 0]
click at [336, 184] on span "Today" at bounding box center [345, 182] width 39 height 24
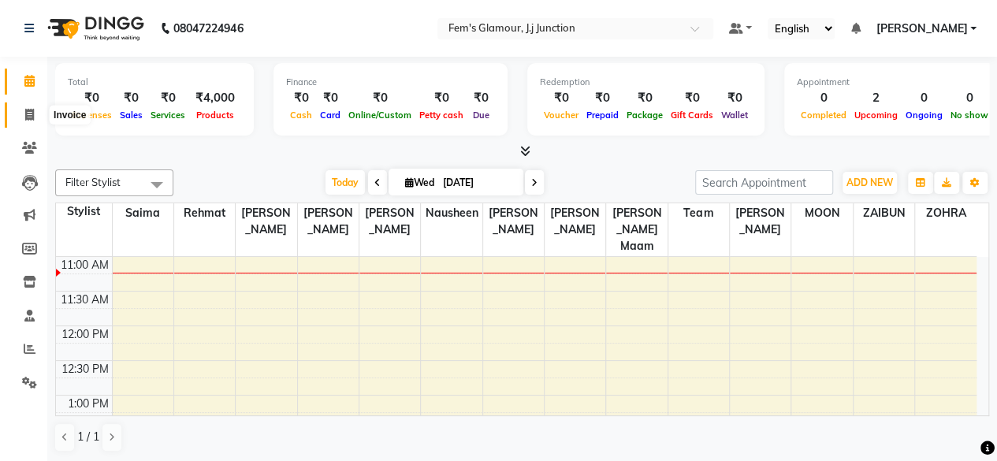
click at [24, 119] on span at bounding box center [30, 115] width 28 height 18
select select "4132"
select select "service"
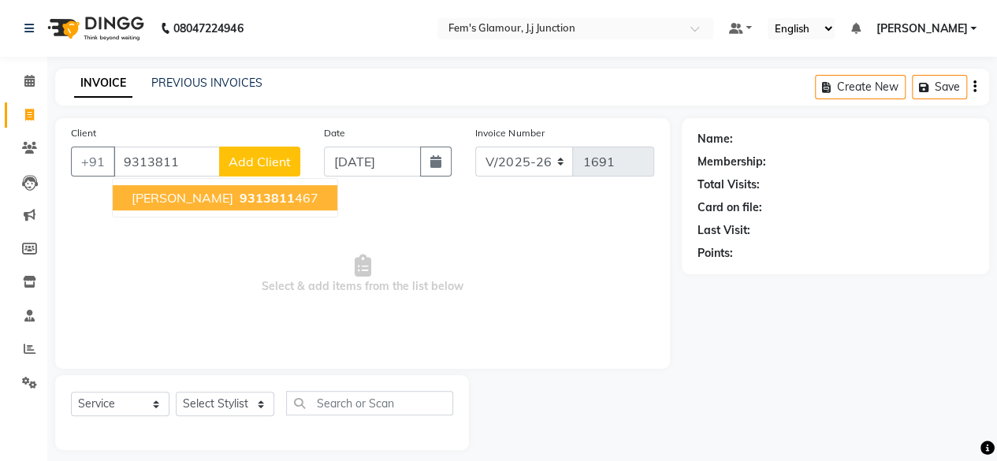
click at [240, 203] on span "9313811" at bounding box center [267, 198] width 55 height 16
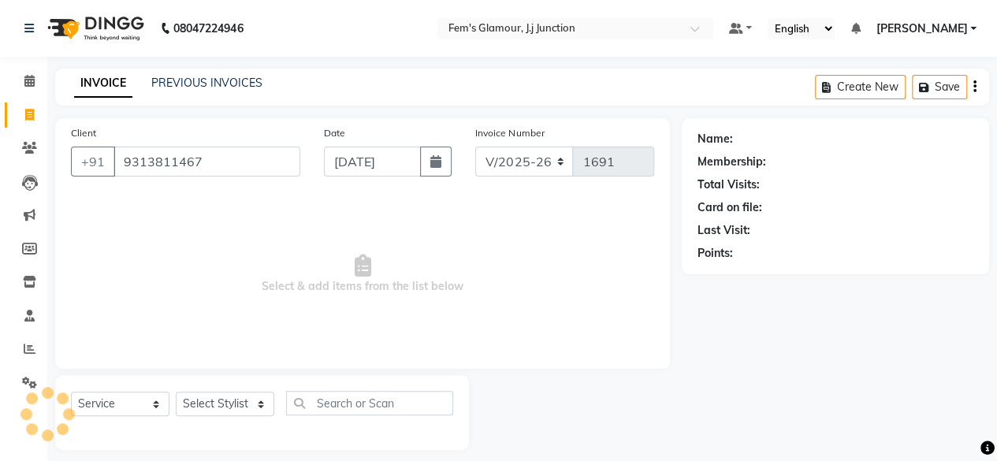
type input "9313811467"
select select "1: Object"
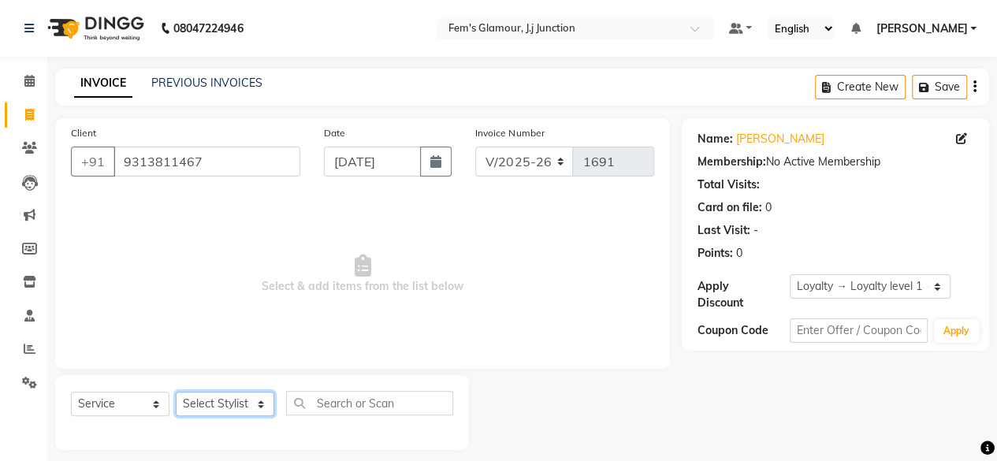
click at [222, 402] on select "Select Stylist fatima maam [PERSON_NAME] [PERSON_NAME] maam MOON Nagma Nasreen …" at bounding box center [225, 404] width 99 height 24
select select "78083"
click at [176, 392] on select "Select Stylist fatima maam [PERSON_NAME] [PERSON_NAME] maam MOON Nagma Nasreen …" at bounding box center [225, 404] width 99 height 24
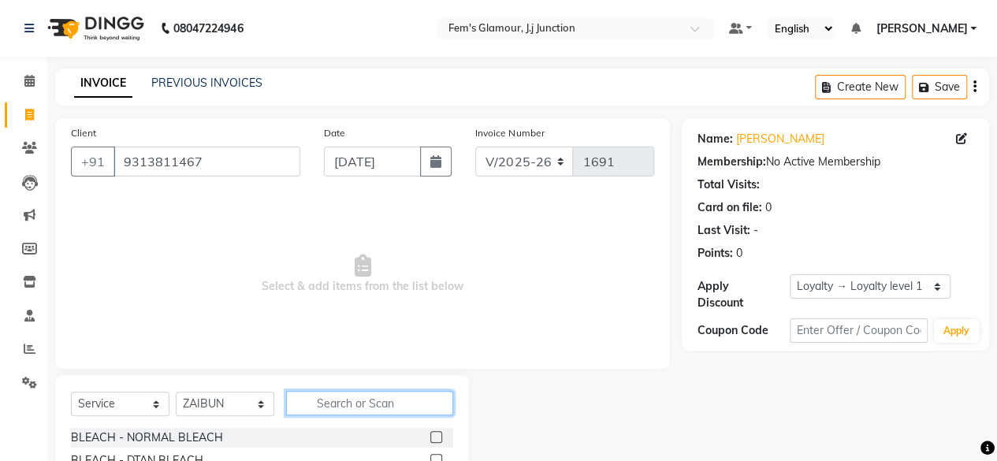
click at [331, 414] on input "text" at bounding box center [369, 403] width 167 height 24
type input "eye"
click at [438, 458] on label at bounding box center [436, 460] width 12 height 12
click at [438, 458] on input "checkbox" at bounding box center [435, 461] width 10 height 10
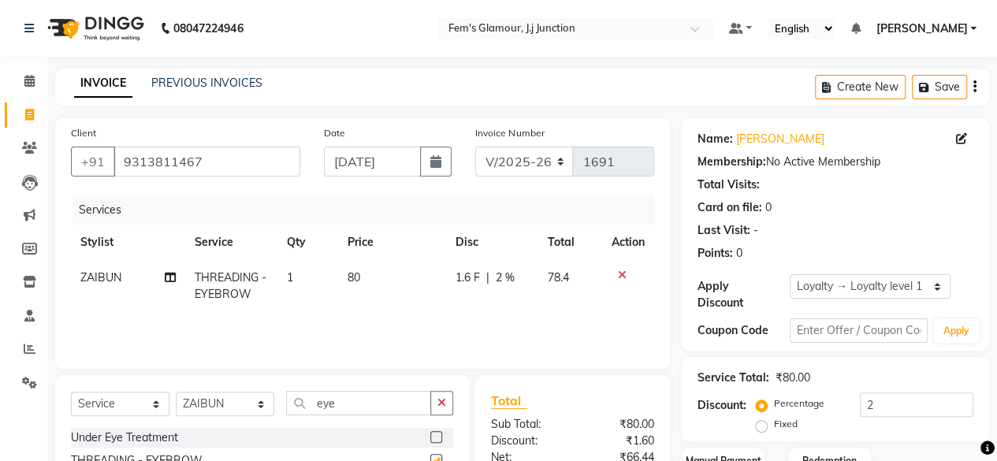
checkbox input "false"
click at [817, 298] on div "Apply Discount Select Loyalty → Loyalty level 1 → All Customers" at bounding box center [836, 292] width 276 height 37
drag, startPoint x: 813, startPoint y: 292, endPoint x: 803, endPoint y: 310, distance: 20.1
click at [803, 310] on div "Apply Discount Select Loyalty → Loyalty level 1 → All Customers" at bounding box center [836, 292] width 276 height 37
select select "0:"
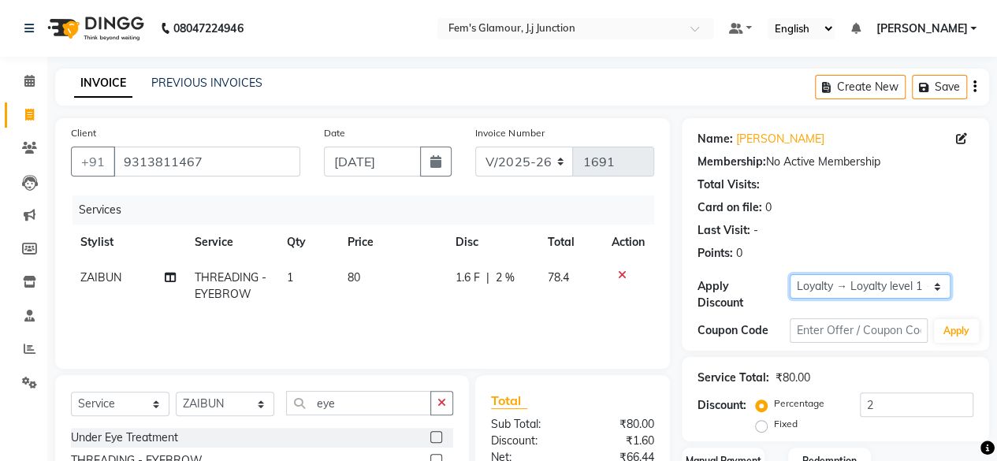
click at [790, 274] on select "Select Loyalty → Loyalty level 1 → All Customers" at bounding box center [870, 286] width 161 height 24
type input "0"
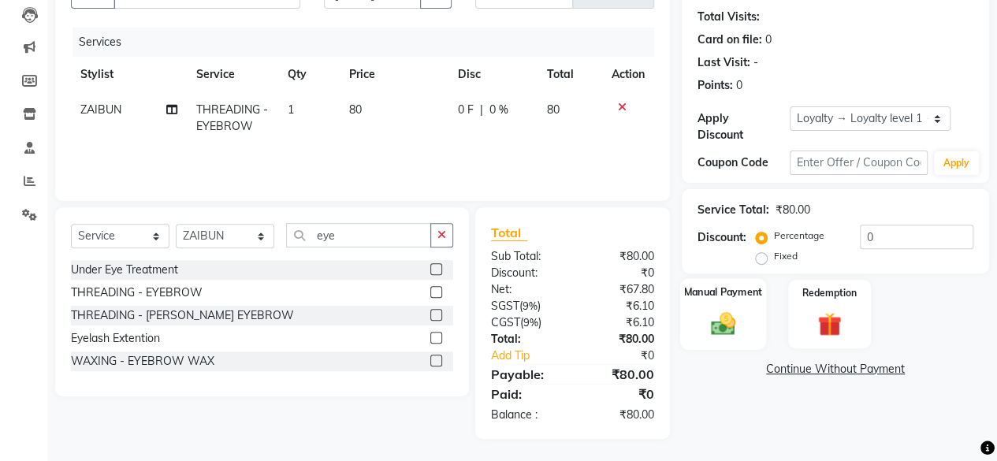
click at [746, 327] on div "Manual Payment" at bounding box center [723, 314] width 86 height 72
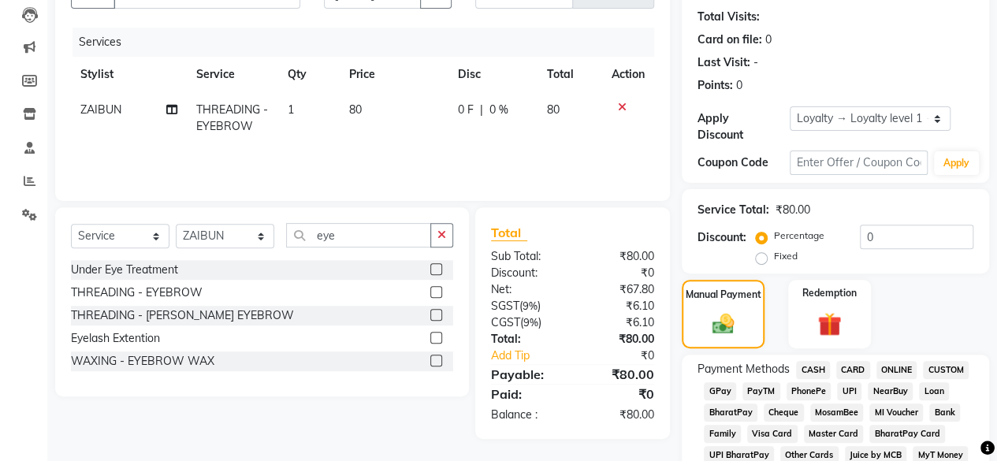
click at [729, 387] on span "GPay" at bounding box center [720, 391] width 32 height 18
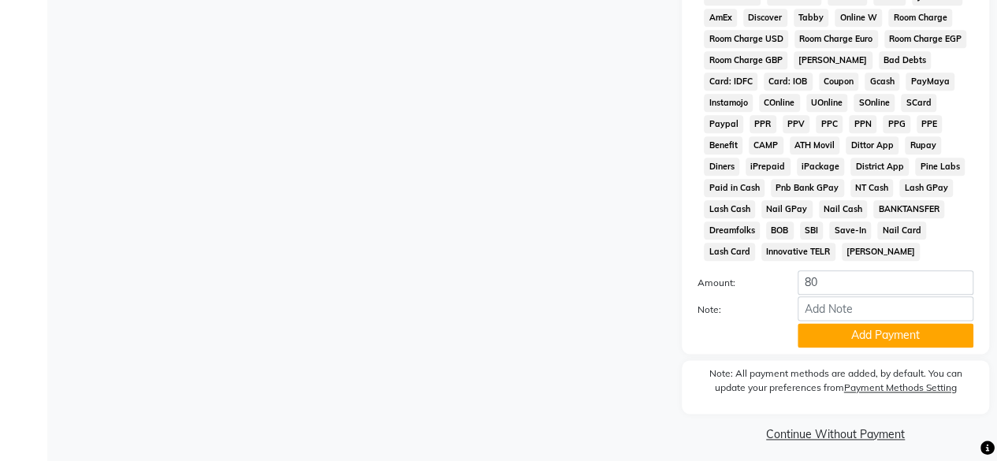
scroll to position [831, 0]
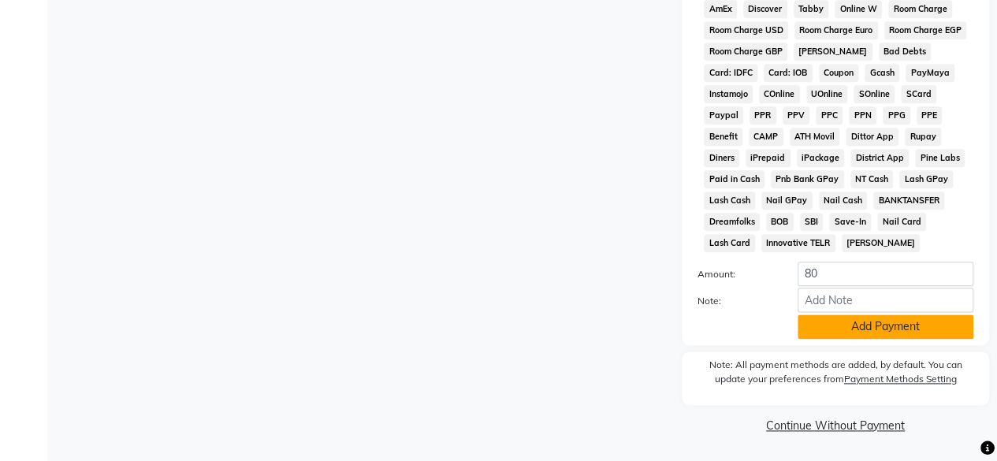
click at [848, 333] on button "Add Payment" at bounding box center [886, 327] width 176 height 24
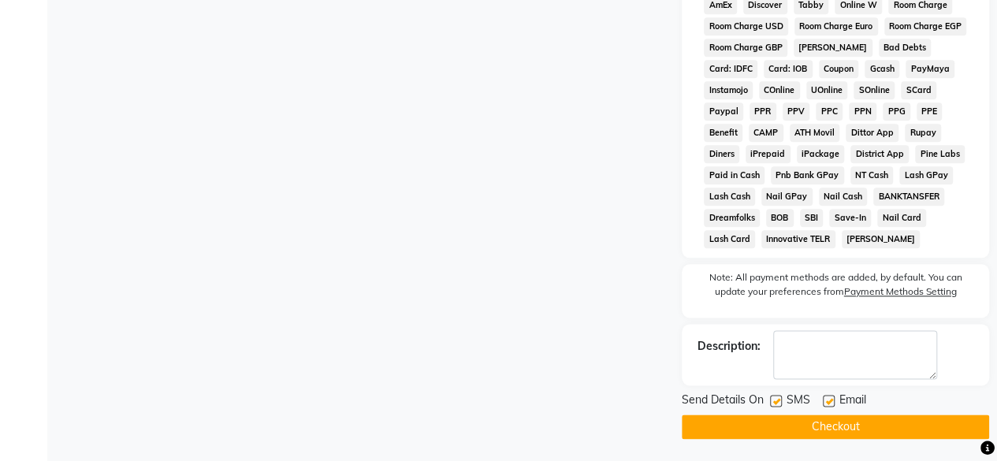
click at [799, 432] on button "Checkout" at bounding box center [835, 427] width 307 height 24
